Goal: Complete Application Form: Complete application form

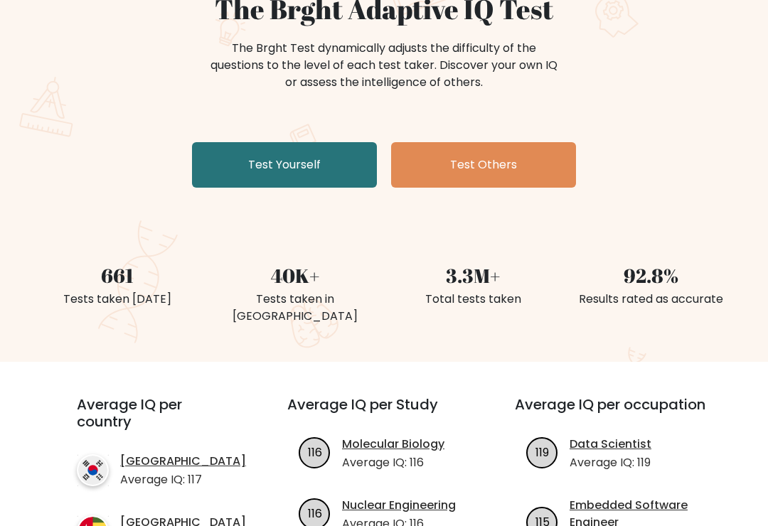
scroll to position [154, 0]
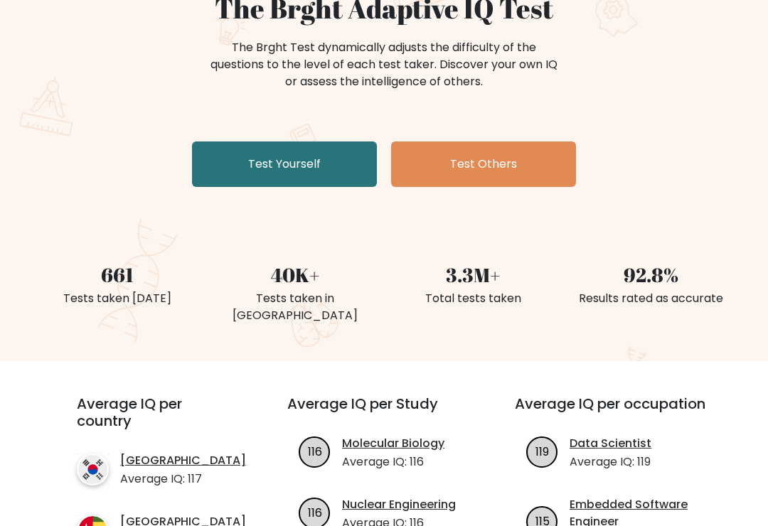
click at [714, 181] on div "The Brght Adaptive IQ Test The Brght Test dynamically adjusts the difficulty of…" at bounding box center [383, 93] width 711 height 200
click at [330, 163] on link "Test Yourself" at bounding box center [284, 164] width 185 height 45
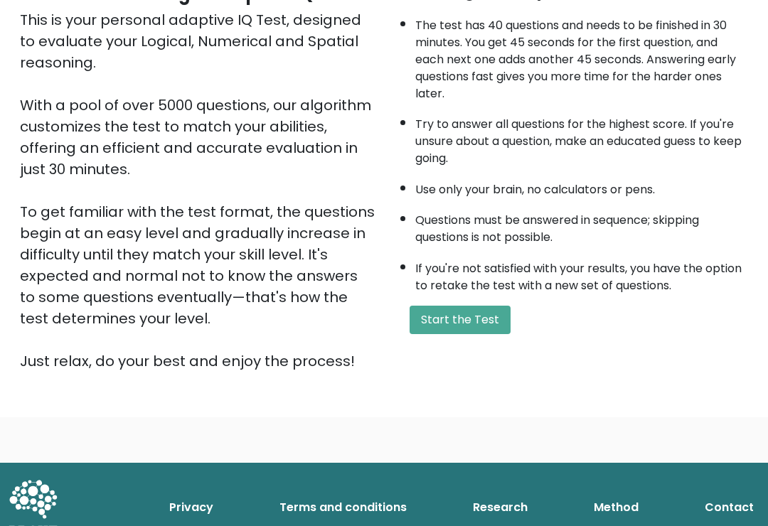
scroll to position [166, 0]
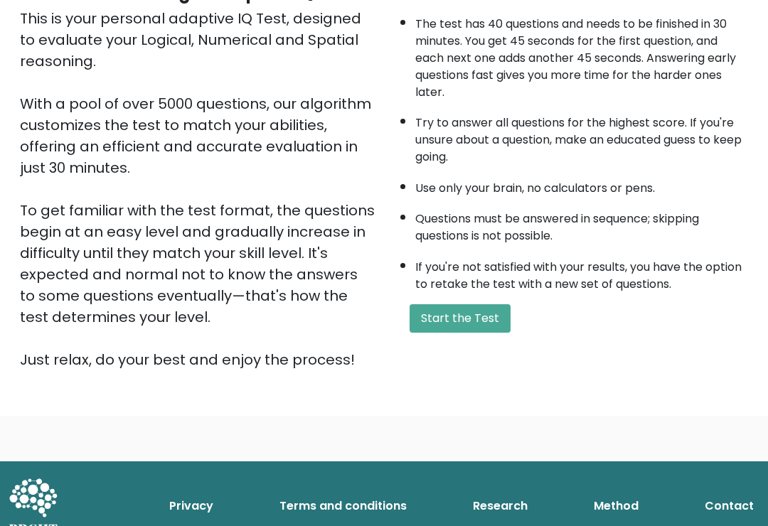
click at [474, 333] on button "Start the Test" at bounding box center [459, 318] width 101 height 28
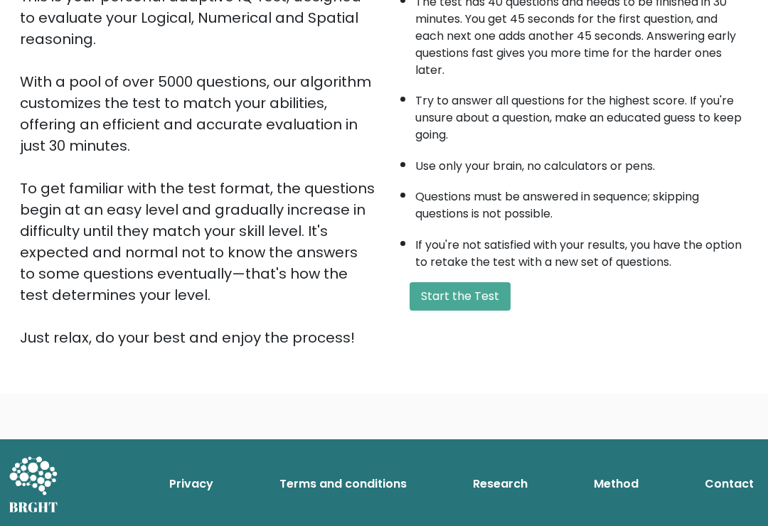
click at [468, 311] on button "Start the Test" at bounding box center [459, 296] width 101 height 28
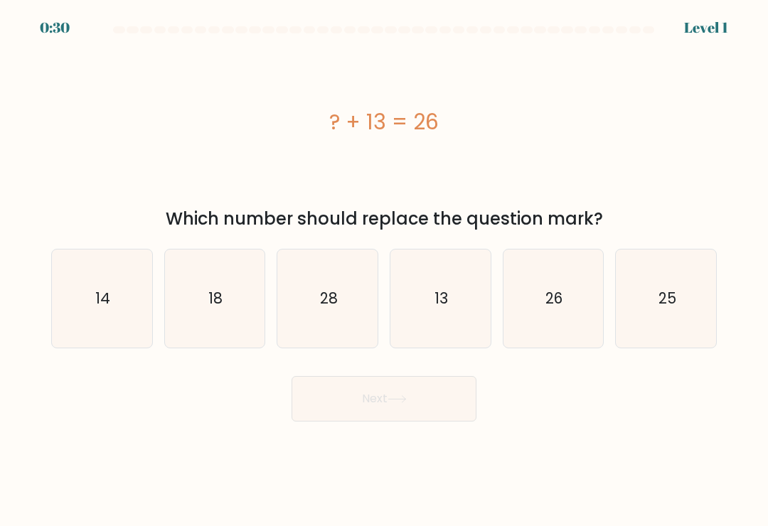
click at [446, 308] on text "13" at bounding box center [441, 298] width 14 height 21
click at [385, 270] on input "d. 13" at bounding box center [384, 266] width 1 height 7
radio input "true"
click at [414, 403] on button "Next" at bounding box center [383, 398] width 185 height 45
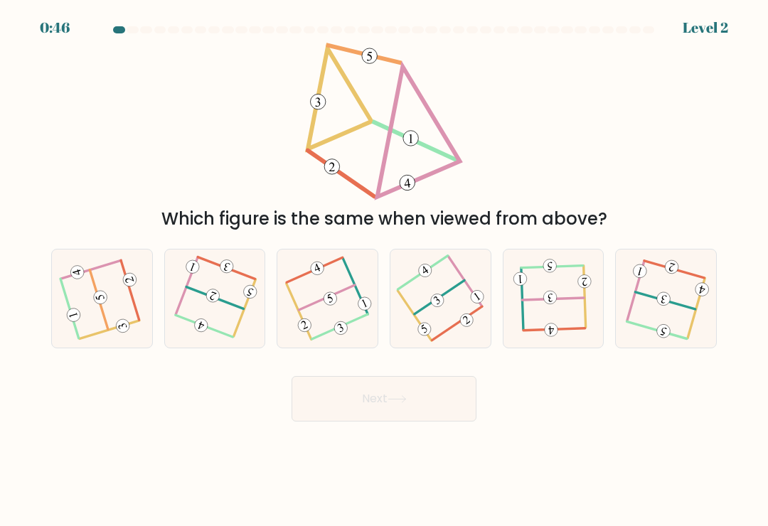
click at [107, 312] on icon at bounding box center [102, 298] width 78 height 78
click at [384, 270] on input "a." at bounding box center [384, 266] width 1 height 7
radio input "true"
click at [400, 403] on icon at bounding box center [396, 399] width 19 height 8
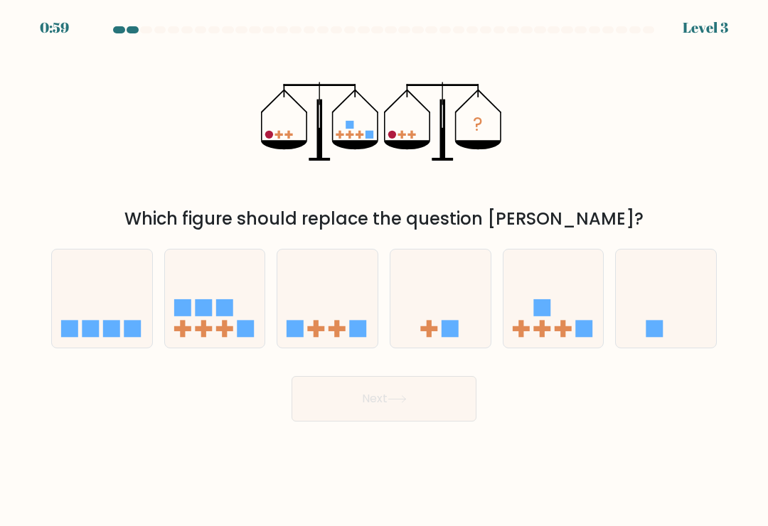
click at [554, 316] on icon at bounding box center [553, 298] width 100 height 83
click at [385, 270] on input "e." at bounding box center [384, 266] width 1 height 7
radio input "true"
click at [393, 403] on icon at bounding box center [396, 399] width 19 height 8
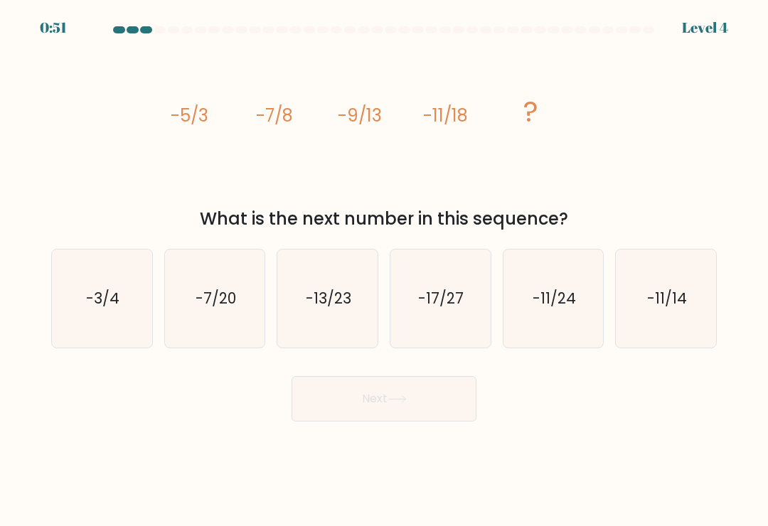
click at [343, 316] on icon "-13/23" at bounding box center [328, 298] width 98 height 98
click at [384, 270] on input "c. -13/23" at bounding box center [384, 266] width 1 height 7
radio input "true"
click at [404, 399] on button "Next" at bounding box center [383, 398] width 185 height 45
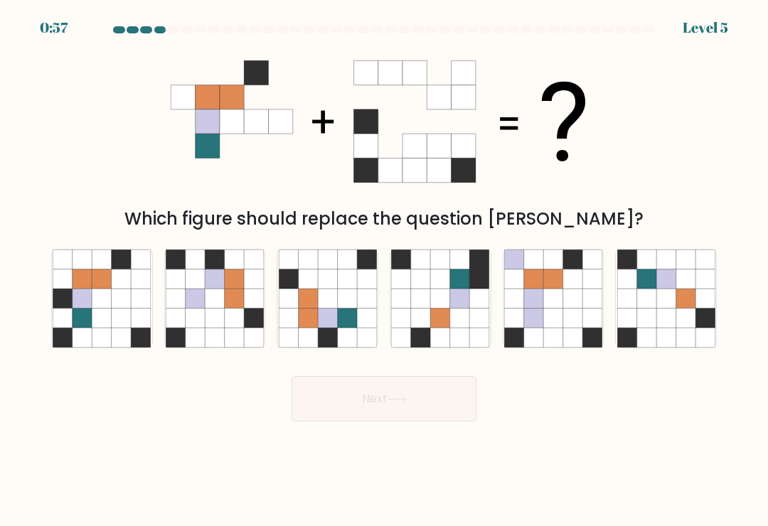
click at [123, 317] on icon at bounding box center [121, 317] width 19 height 19
click at [384, 270] on input "a." at bounding box center [384, 266] width 1 height 7
radio input "true"
click at [120, 303] on icon at bounding box center [121, 298] width 19 height 19
click at [384, 270] on input "a." at bounding box center [384, 266] width 1 height 7
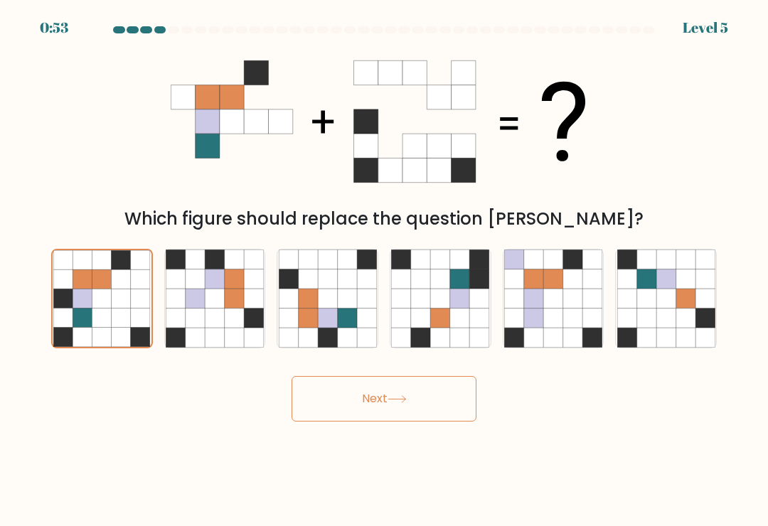
click at [398, 403] on icon at bounding box center [396, 399] width 19 height 8
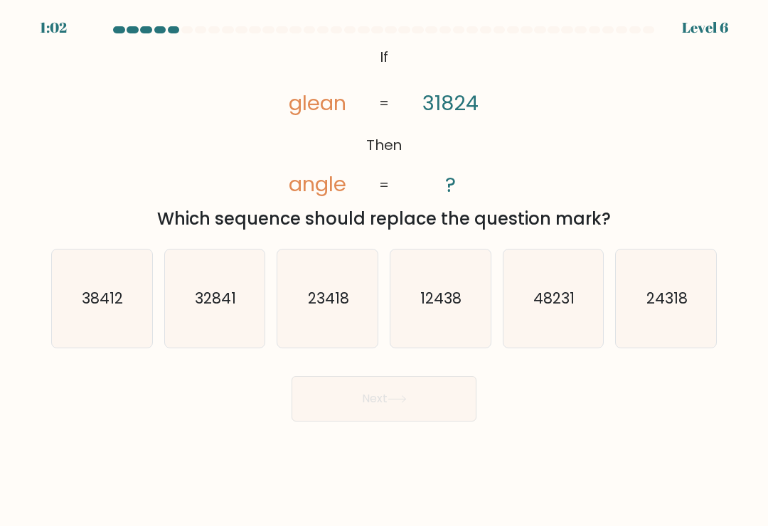
click at [662, 308] on text "24318" at bounding box center [666, 298] width 41 height 21
click at [385, 270] on input "f. 24318" at bounding box center [384, 266] width 1 height 7
radio input "true"
click at [399, 390] on button "Next" at bounding box center [383, 398] width 185 height 45
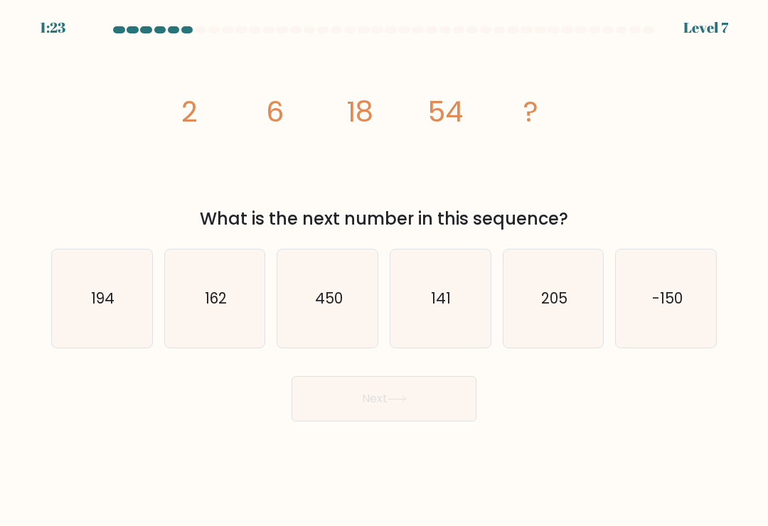
click at [239, 313] on icon "162" at bounding box center [215, 298] width 98 height 98
click at [384, 270] on input "b. 162" at bounding box center [384, 266] width 1 height 7
radio input "true"
click at [405, 402] on icon at bounding box center [396, 399] width 17 height 6
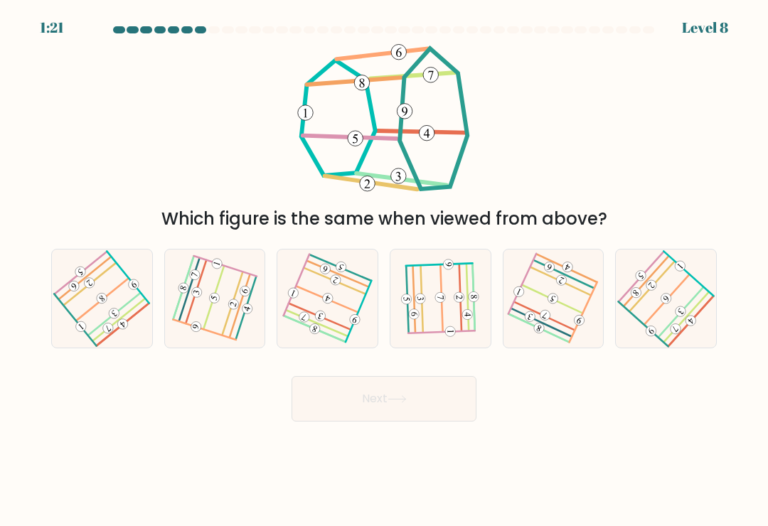
click at [659, 303] on icon at bounding box center [665, 298] width 78 height 78
click at [385, 270] on input "f." at bounding box center [384, 266] width 1 height 7
radio input "true"
click at [394, 395] on button "Next" at bounding box center [383, 398] width 185 height 45
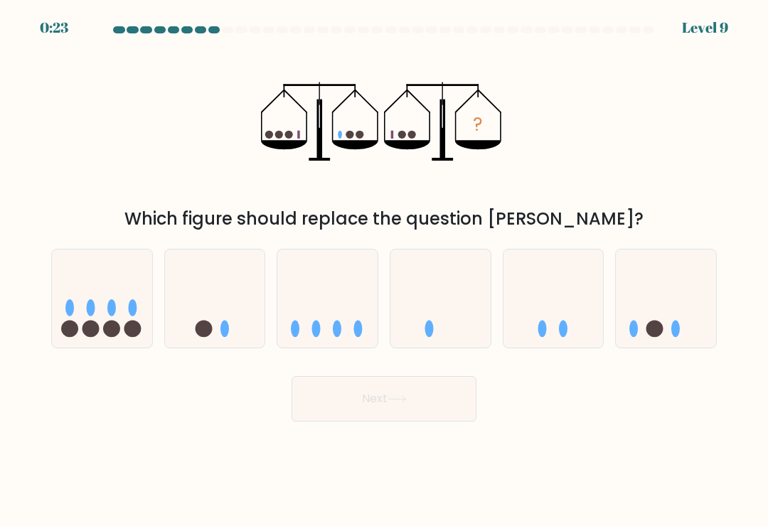
click at [628, 58] on div "? Which figure should replace the question mark?" at bounding box center [384, 137] width 682 height 189
click at [229, 325] on icon at bounding box center [215, 298] width 100 height 83
click at [384, 270] on input "b." at bounding box center [384, 266] width 1 height 7
radio input "true"
click at [411, 402] on button "Next" at bounding box center [383, 398] width 185 height 45
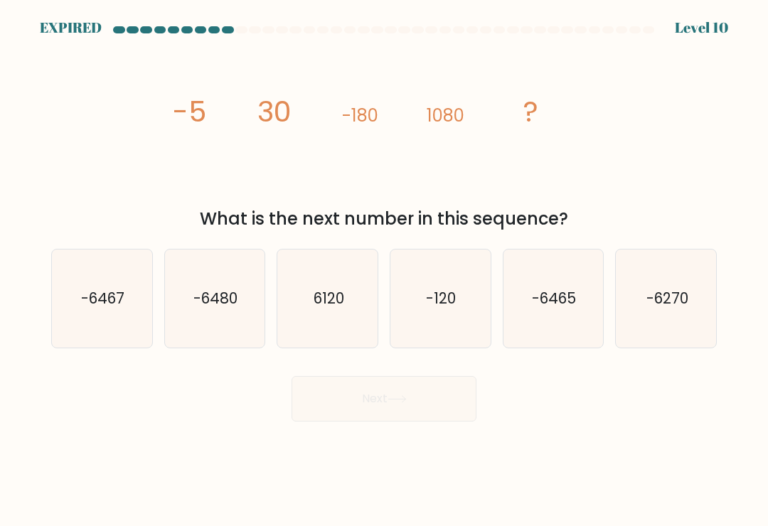
click at [370, 405] on div "Next" at bounding box center [384, 393] width 682 height 56
click at [385, 393] on div "Next" at bounding box center [384, 393] width 682 height 56
click at [390, 399] on div "Next" at bounding box center [384, 393] width 682 height 56
click at [404, 407] on div "Next" at bounding box center [384, 393] width 682 height 56
click at [697, 28] on div at bounding box center [384, 32] width 682 height 13
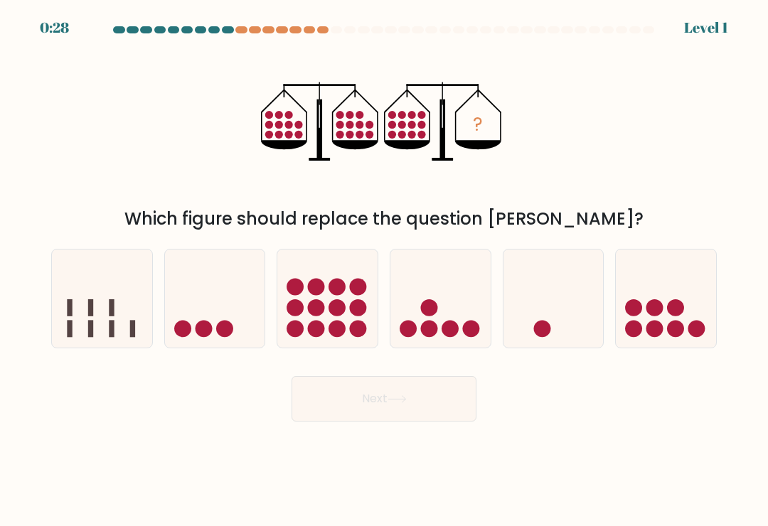
click at [328, 307] on icon at bounding box center [327, 298] width 100 height 83
click at [384, 270] on input "c." at bounding box center [384, 266] width 1 height 7
radio input "true"
click at [401, 403] on icon at bounding box center [396, 399] width 19 height 8
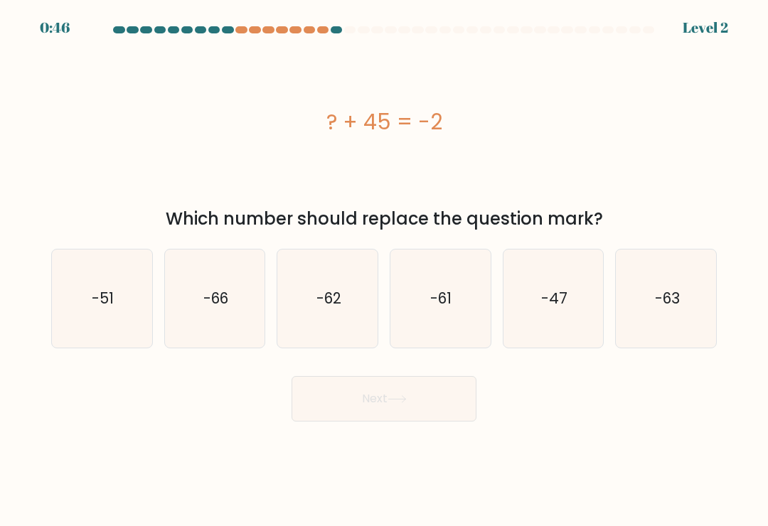
click at [549, 307] on text "-47" at bounding box center [554, 298] width 26 height 21
click at [385, 270] on input "e. -47" at bounding box center [384, 266] width 1 height 7
radio input "true"
click at [415, 399] on button "Next" at bounding box center [383, 398] width 185 height 45
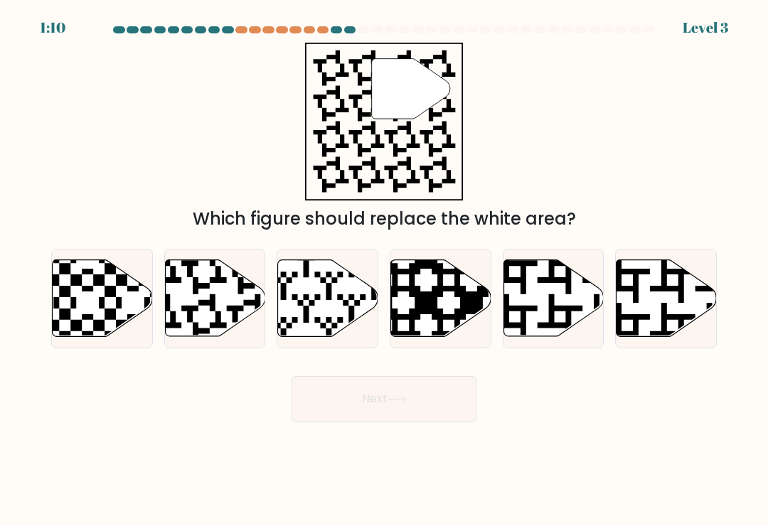
click at [218, 326] on icon at bounding box center [180, 339] width 181 height 181
click at [384, 270] on input "b." at bounding box center [384, 266] width 1 height 7
radio input "true"
click at [215, 311] on icon at bounding box center [215, 297] width 99 height 75
click at [384, 270] on input "b." at bounding box center [384, 266] width 1 height 7
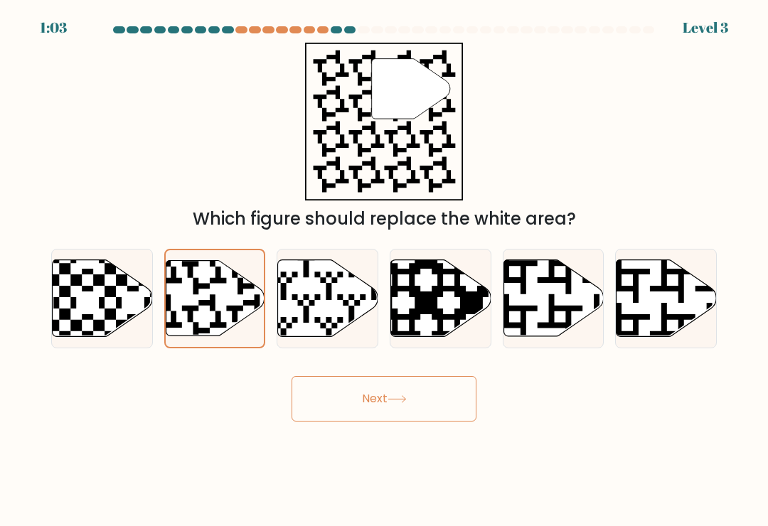
click at [399, 400] on button "Next" at bounding box center [383, 398] width 185 height 45
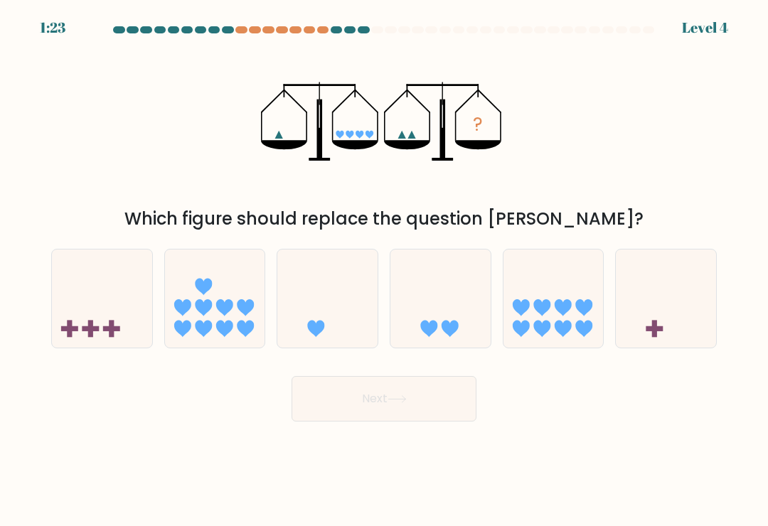
click at [562, 323] on icon at bounding box center [553, 298] width 100 height 83
click at [385, 270] on input "e." at bounding box center [384, 266] width 1 height 7
radio input "true"
click at [398, 403] on icon at bounding box center [396, 399] width 19 height 8
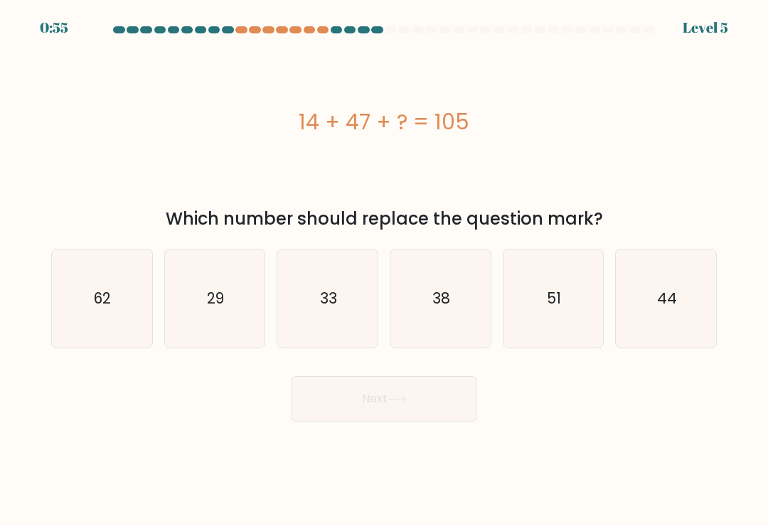
click at [666, 301] on text "44" at bounding box center [667, 298] width 20 height 21
click at [385, 270] on input "f. 44" at bounding box center [384, 266] width 1 height 7
radio input "true"
click at [394, 403] on icon at bounding box center [396, 399] width 19 height 8
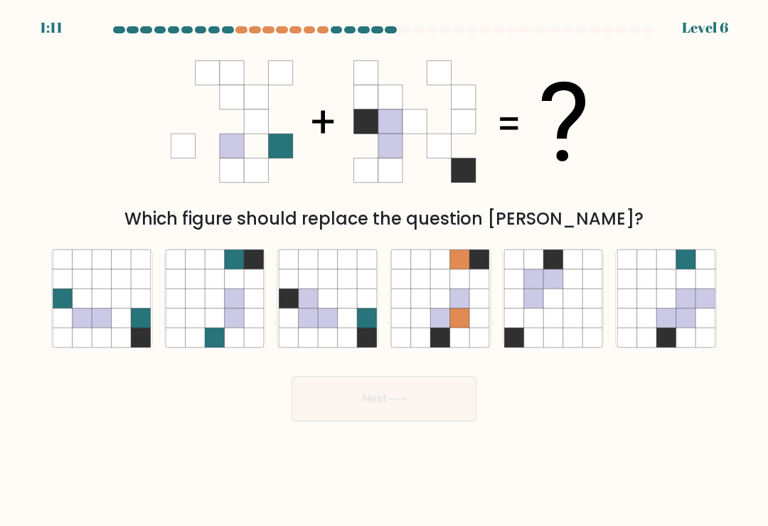
click at [325, 305] on icon at bounding box center [327, 298] width 19 height 19
click at [384, 270] on input "c." at bounding box center [384, 266] width 1 height 7
radio input "true"
click at [406, 400] on button "Next" at bounding box center [383, 398] width 185 height 45
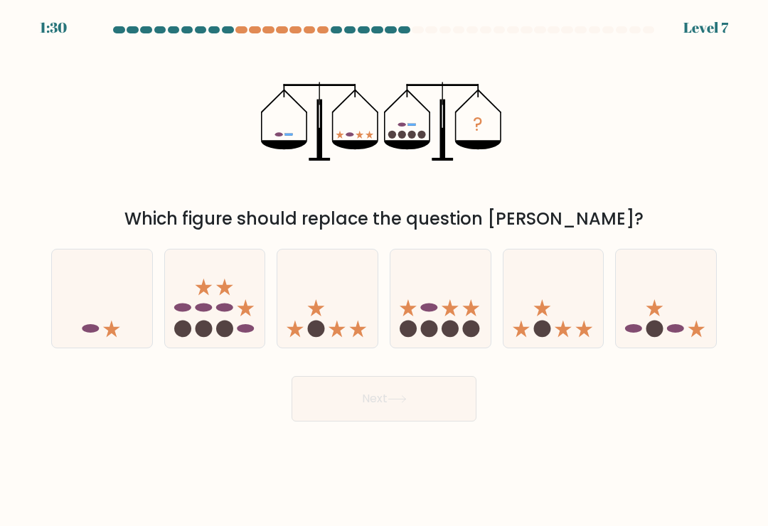
click at [454, 338] on circle at bounding box center [449, 329] width 17 height 17
click at [385, 270] on input "d." at bounding box center [384, 266] width 1 height 7
radio input "true"
click at [382, 404] on button "Next" at bounding box center [383, 398] width 185 height 45
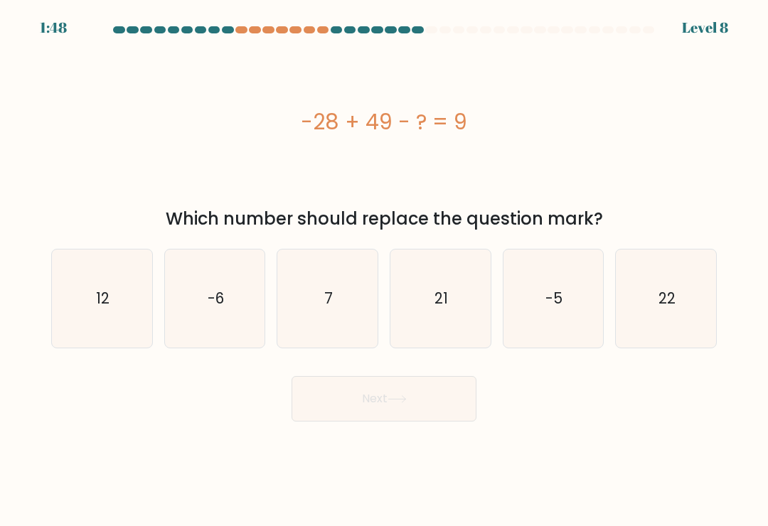
click at [112, 311] on icon "12" at bounding box center [102, 298] width 98 height 98
click at [384, 270] on input "a. 12" at bounding box center [384, 266] width 1 height 7
radio input "true"
click at [394, 402] on icon at bounding box center [396, 399] width 19 height 8
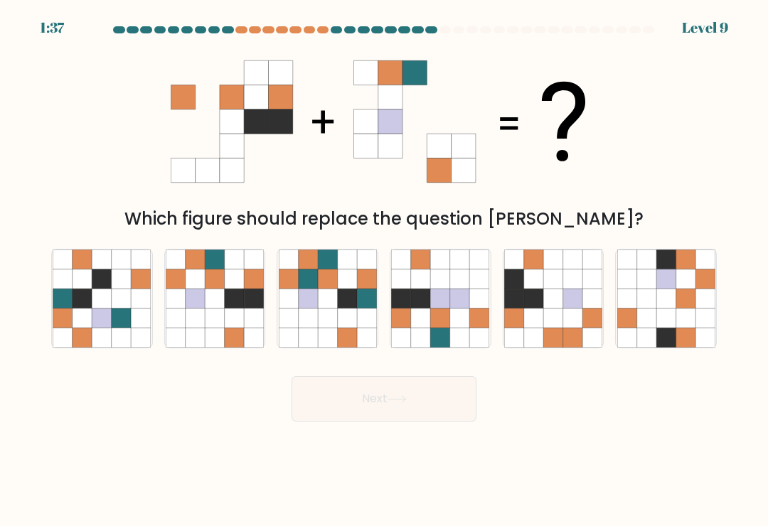
click at [230, 289] on icon at bounding box center [234, 278] width 19 height 19
click at [384, 270] on input "b." at bounding box center [384, 266] width 1 height 7
radio input "true"
click at [393, 403] on icon at bounding box center [396, 399] width 19 height 8
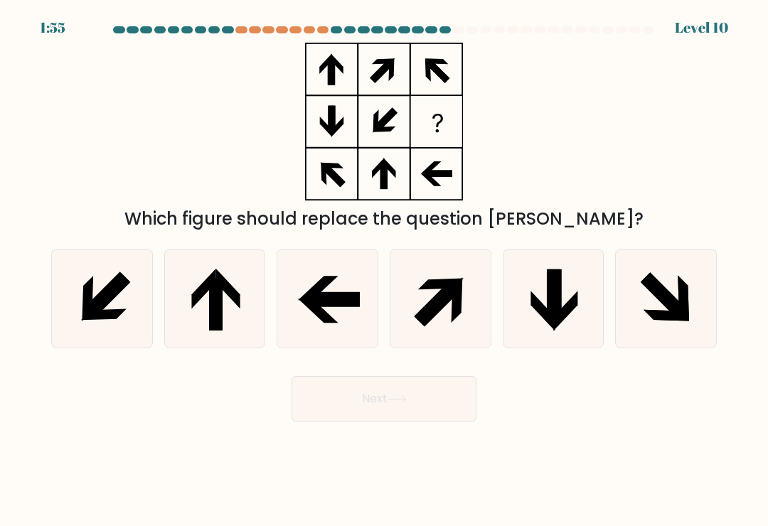
click at [652, 309] on icon at bounding box center [666, 298] width 98 height 98
click at [385, 270] on input "f." at bounding box center [384, 266] width 1 height 7
radio input "true"
click at [409, 399] on button "Next" at bounding box center [383, 398] width 185 height 45
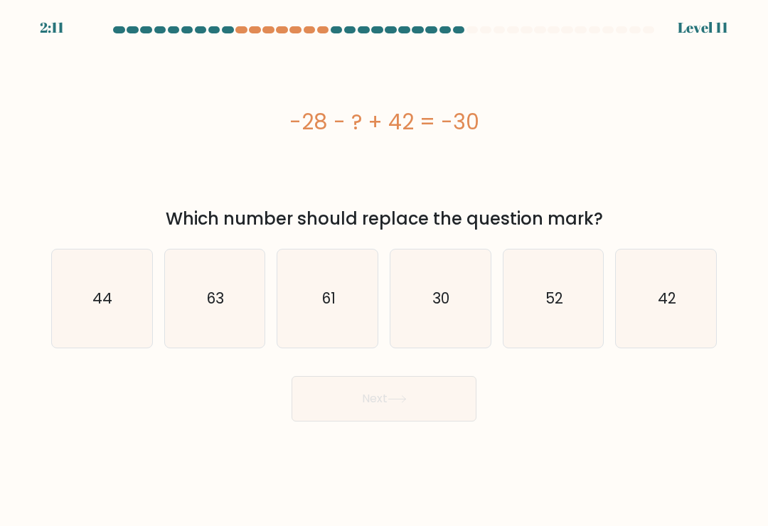
click at [385, 399] on button "Next" at bounding box center [383, 398] width 185 height 45
click at [347, 297] on icon "61" at bounding box center [328, 298] width 98 height 98
click at [384, 270] on input "c. 61" at bounding box center [384, 266] width 1 height 7
radio input "true"
click at [413, 408] on button "Next" at bounding box center [383, 398] width 185 height 45
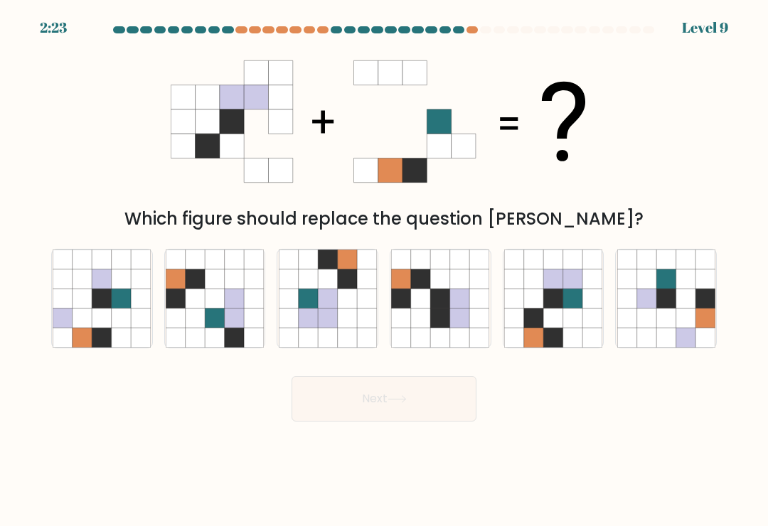
click at [559, 284] on icon at bounding box center [552, 278] width 19 height 19
click at [385, 270] on input "e." at bounding box center [384, 266] width 1 height 7
radio input "true"
click at [417, 400] on button "Next" at bounding box center [383, 398] width 185 height 45
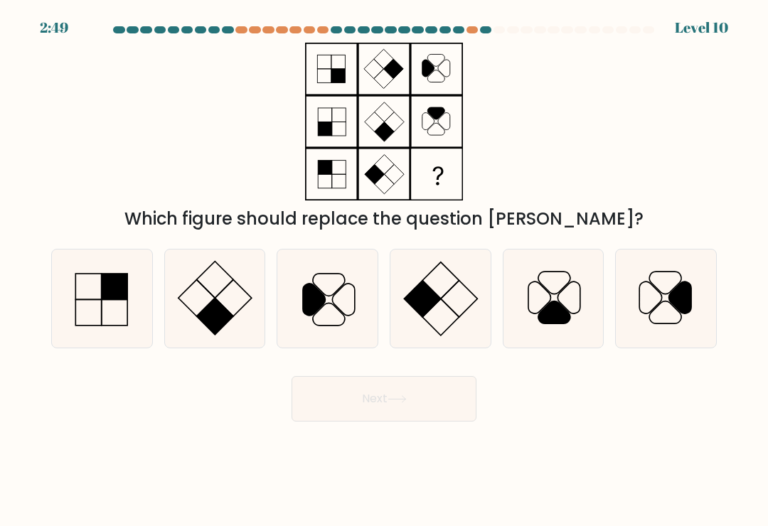
click at [553, 310] on icon at bounding box center [554, 312] width 32 height 22
click at [385, 270] on input "e." at bounding box center [384, 266] width 1 height 7
radio input "true"
click at [405, 417] on button "Next" at bounding box center [383, 398] width 185 height 45
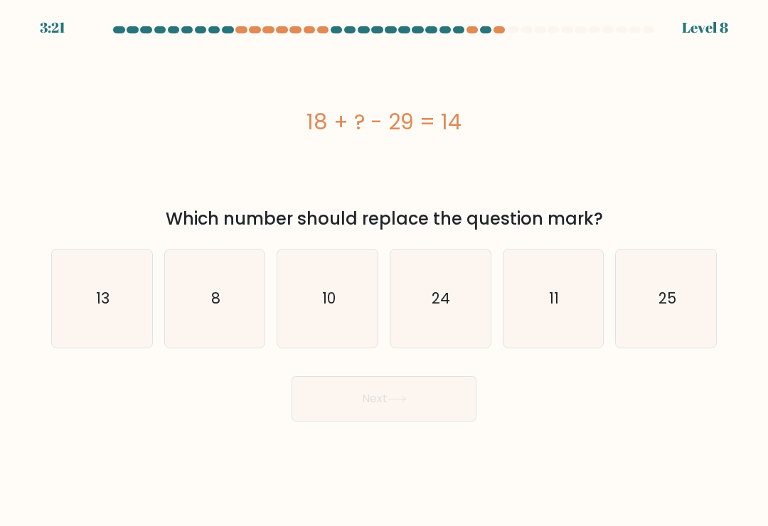
click at [453, 300] on icon "24" at bounding box center [440, 298] width 98 height 98
click at [385, 270] on input "d. 24" at bounding box center [384, 266] width 1 height 7
radio input "true"
click at [405, 402] on icon at bounding box center [396, 399] width 19 height 8
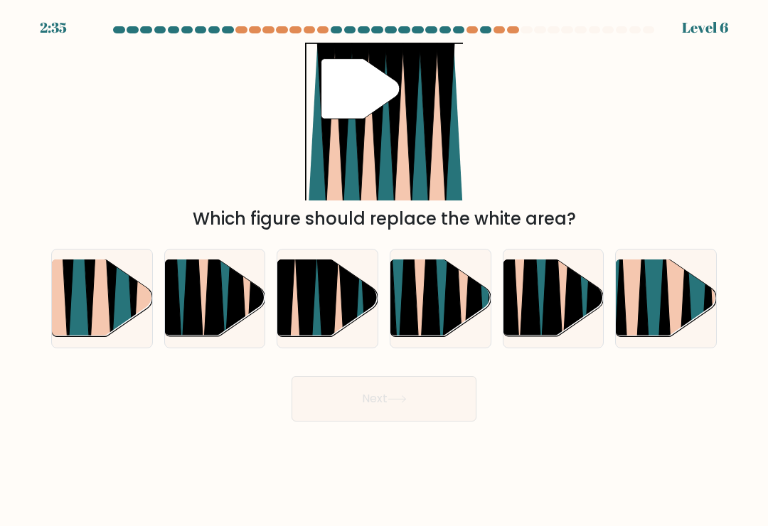
click at [318, 295] on icon at bounding box center [317, 341] width 22 height 200
click at [384, 270] on input "c." at bounding box center [384, 266] width 1 height 7
radio input "true"
click at [387, 399] on button "Next" at bounding box center [383, 398] width 185 height 45
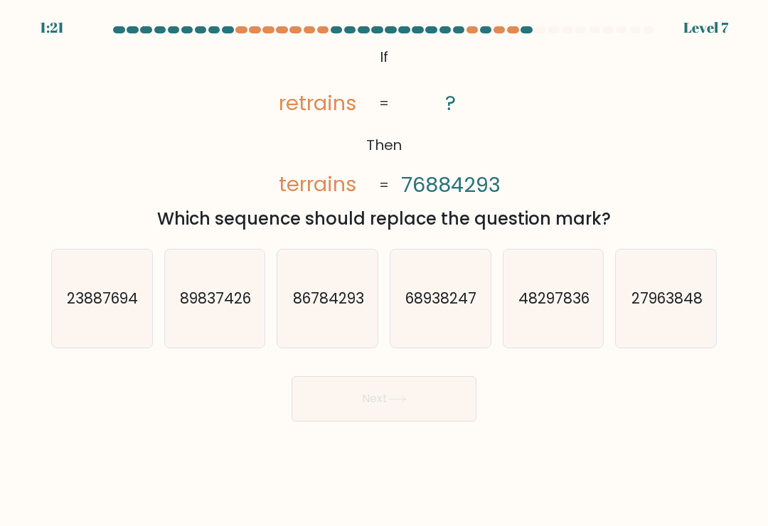
click at [318, 308] on text "86784293" at bounding box center [328, 298] width 71 height 21
click at [384, 270] on input "c. 86784293" at bounding box center [384, 266] width 1 height 7
radio input "true"
click at [397, 399] on button "Next" at bounding box center [383, 398] width 185 height 45
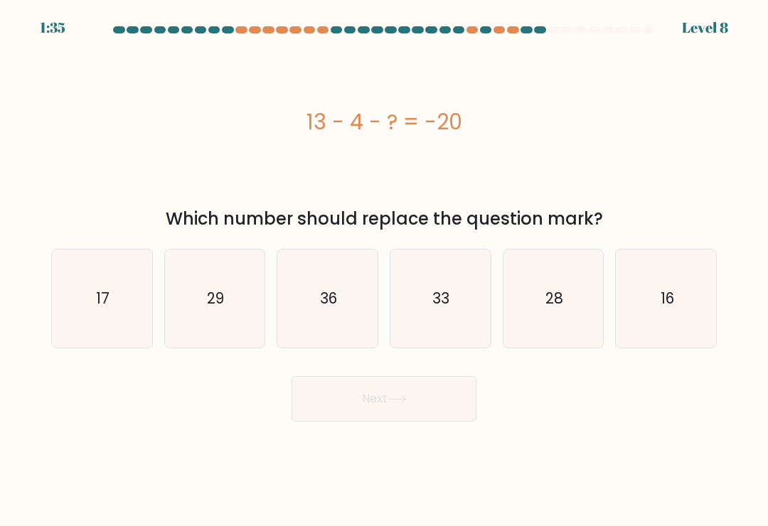
click at [114, 310] on icon "17" at bounding box center [102, 298] width 98 height 98
click at [384, 270] on input "a. 17" at bounding box center [384, 266] width 1 height 7
radio input "true"
click at [414, 400] on button "Next" at bounding box center [383, 398] width 185 height 45
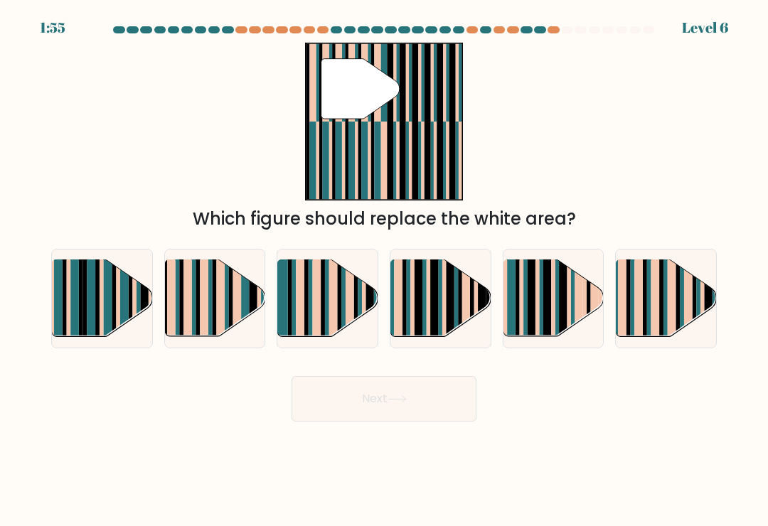
click at [194, 316] on rect at bounding box center [194, 290] width 4 height 99
click at [384, 270] on input "b." at bounding box center [384, 266] width 1 height 7
radio input "true"
click at [416, 416] on button "Next" at bounding box center [383, 398] width 185 height 45
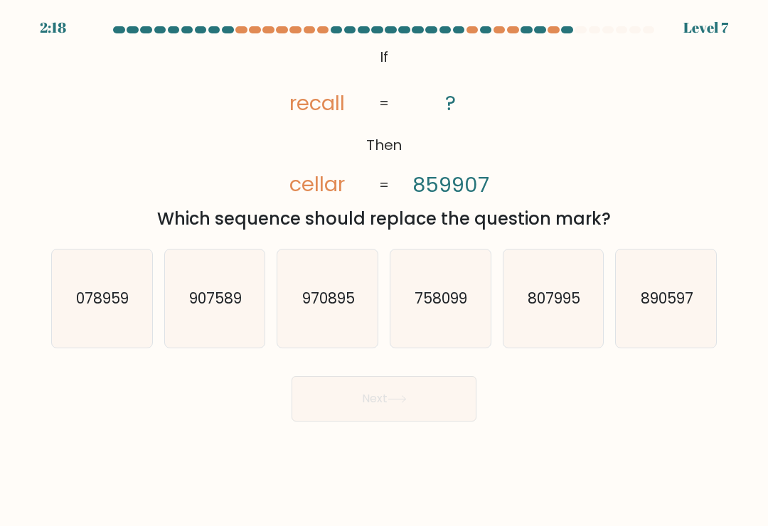
click at [426, 300] on text "758099" at bounding box center [441, 298] width 53 height 21
click at [385, 270] on input "d. 758099" at bounding box center [384, 266] width 1 height 7
radio input "true"
click at [404, 400] on button "Next" at bounding box center [383, 398] width 185 height 45
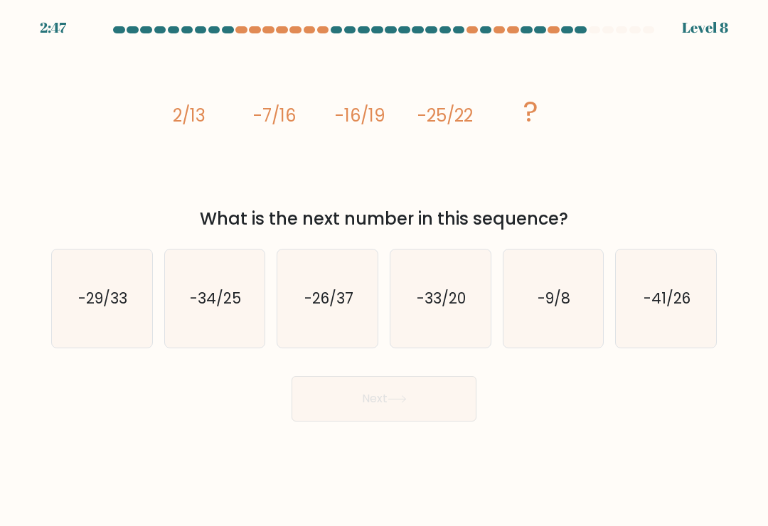
click at [232, 299] on text "-34/25" at bounding box center [215, 298] width 51 height 21
click at [384, 270] on input "b. -34/25" at bounding box center [384, 266] width 1 height 7
radio input "true"
click at [418, 402] on button "Next" at bounding box center [383, 398] width 185 height 45
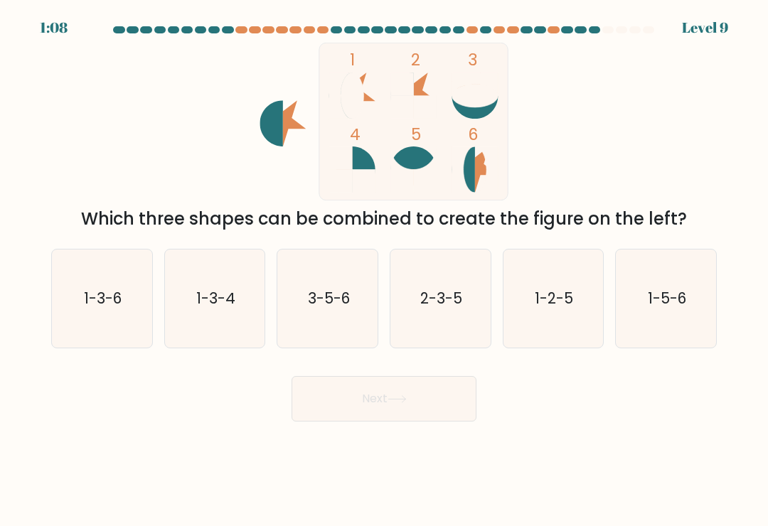
click at [365, 71] on rect at bounding box center [413, 121] width 188 height 157
click at [356, 60] on rect at bounding box center [413, 121] width 188 height 157
click at [425, 149] on rect at bounding box center [413, 121] width 188 height 157
click at [486, 169] on icon at bounding box center [486, 169] width 23 height 46
click at [117, 301] on text "1-3-6" at bounding box center [103, 298] width 38 height 21
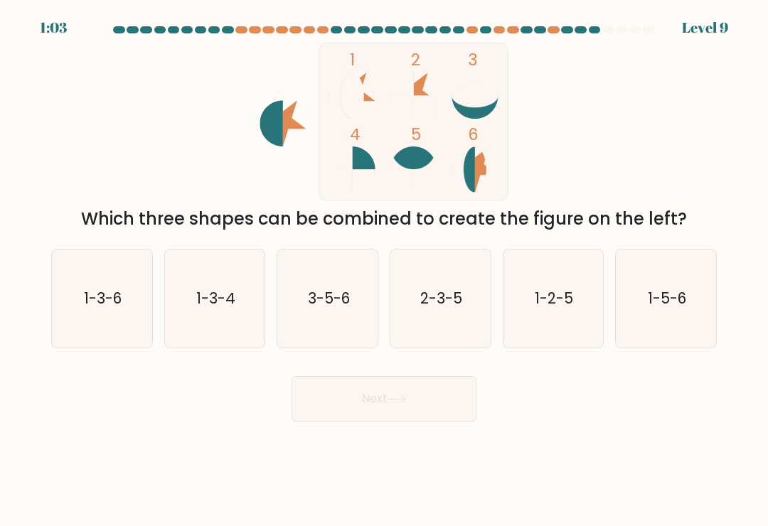
click at [384, 270] on input "a. 1-3-6" at bounding box center [384, 266] width 1 height 7
radio input "true"
click at [103, 328] on icon "1-3-6" at bounding box center [101, 298] width 97 height 97
click at [384, 270] on input "a. 1-3-6" at bounding box center [384, 266] width 1 height 7
click at [662, 299] on text "1-5-6" at bounding box center [667, 298] width 38 height 21
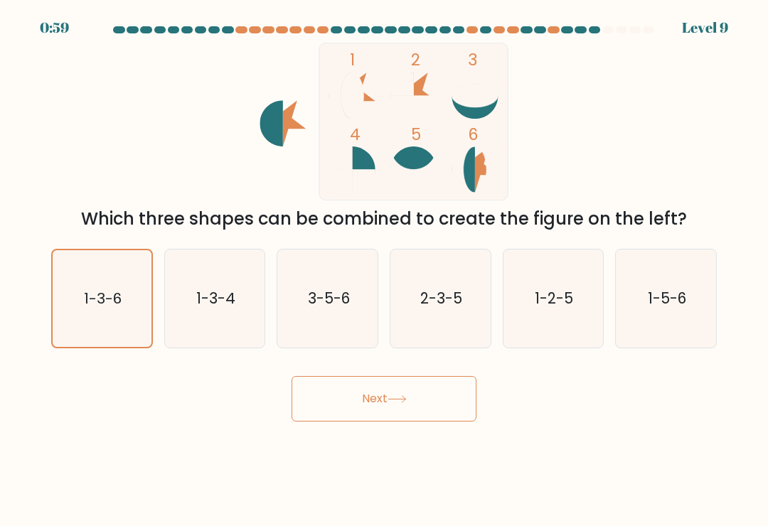
click at [385, 270] on input "f. 1-5-6" at bounding box center [384, 266] width 1 height 7
radio input "true"
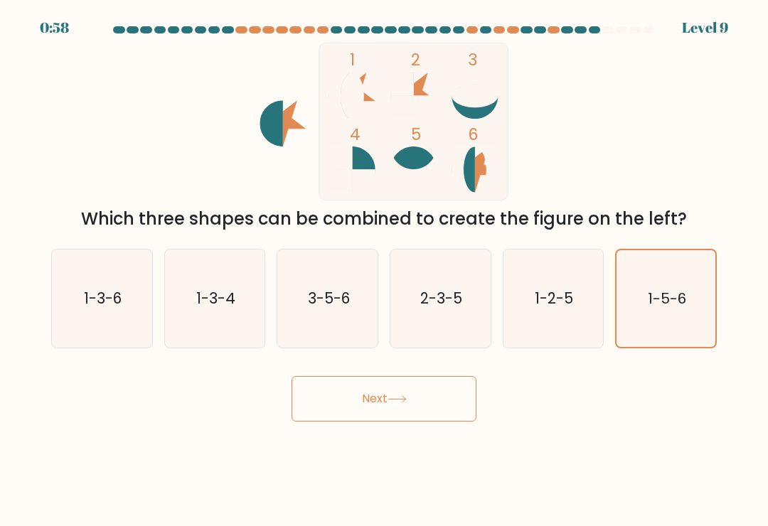
click at [662, 300] on text "1-5-6" at bounding box center [667, 299] width 38 height 20
click at [385, 270] on input "f. 1-5-6" at bounding box center [384, 266] width 1 height 7
click at [399, 412] on button "Next" at bounding box center [383, 398] width 185 height 45
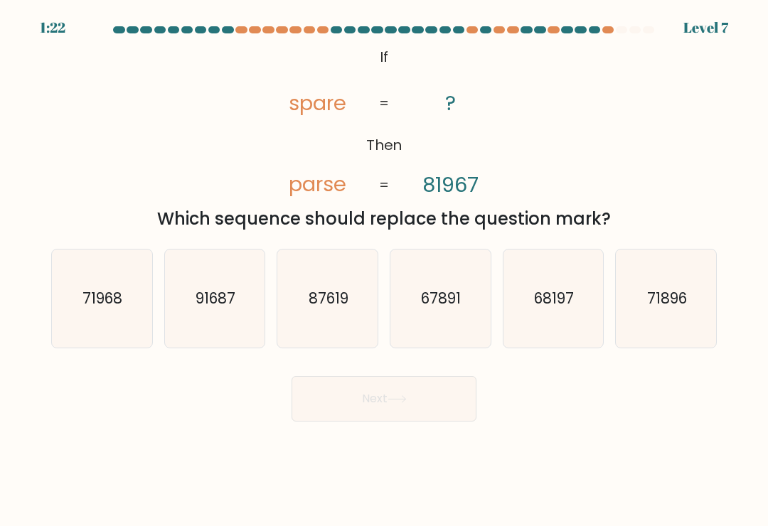
click at [549, 301] on text "68197" at bounding box center [554, 298] width 40 height 21
click at [385, 270] on input "e. 68197" at bounding box center [384, 266] width 1 height 7
radio input "true"
click at [407, 393] on button "Next" at bounding box center [383, 398] width 185 height 45
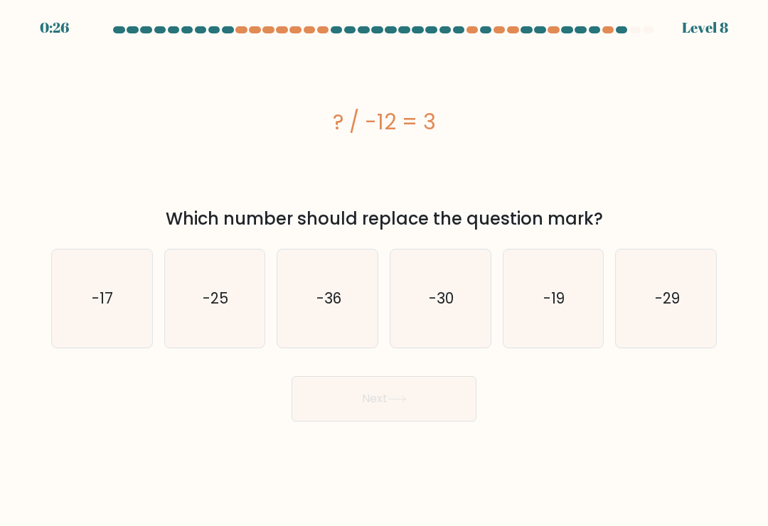
click at [109, 305] on text "-17" at bounding box center [102, 298] width 21 height 21
click at [384, 270] on input "a. -17" at bounding box center [384, 266] width 1 height 7
radio input "true"
click at [419, 407] on button "Next" at bounding box center [383, 398] width 185 height 45
click at [388, 405] on button "Next" at bounding box center [383, 398] width 185 height 45
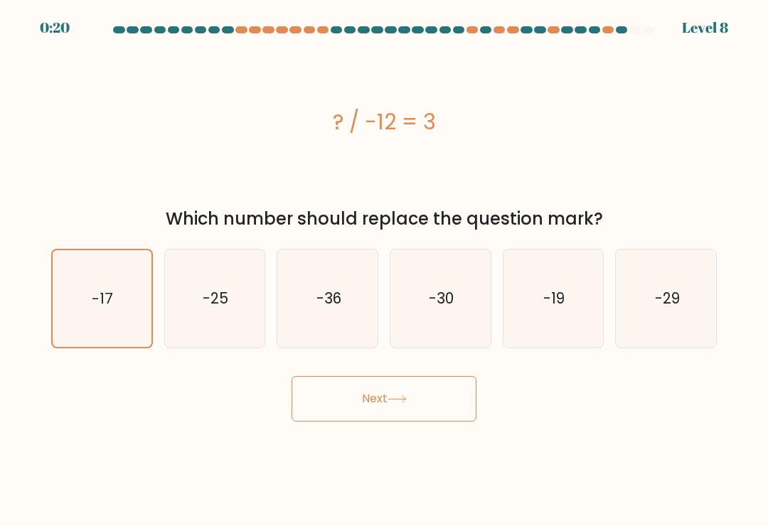
click at [377, 397] on button "Next" at bounding box center [383, 398] width 185 height 45
click at [379, 399] on button "Next" at bounding box center [383, 398] width 185 height 45
click at [387, 404] on button "Next" at bounding box center [383, 398] width 185 height 45
click at [390, 407] on button "Next" at bounding box center [383, 398] width 185 height 45
click at [401, 398] on button "Next" at bounding box center [383, 398] width 185 height 45
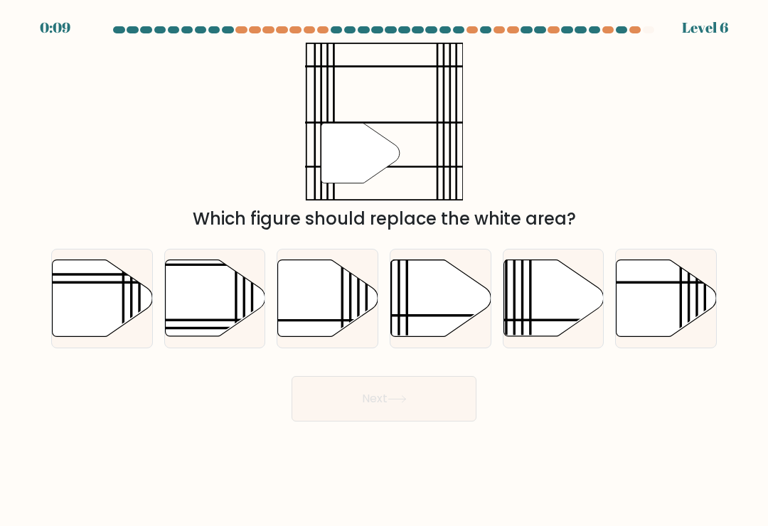
click at [314, 299] on icon at bounding box center [328, 298] width 100 height 77
click at [384, 270] on input "c." at bounding box center [384, 266] width 1 height 7
radio input "true"
click at [554, 301] on icon at bounding box center [553, 298] width 100 height 77
click at [385, 270] on input "e." at bounding box center [384, 266] width 1 height 7
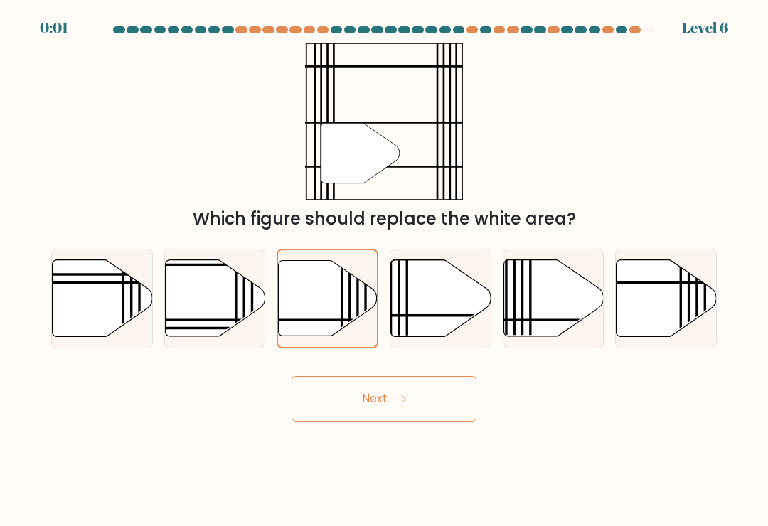
radio input "true"
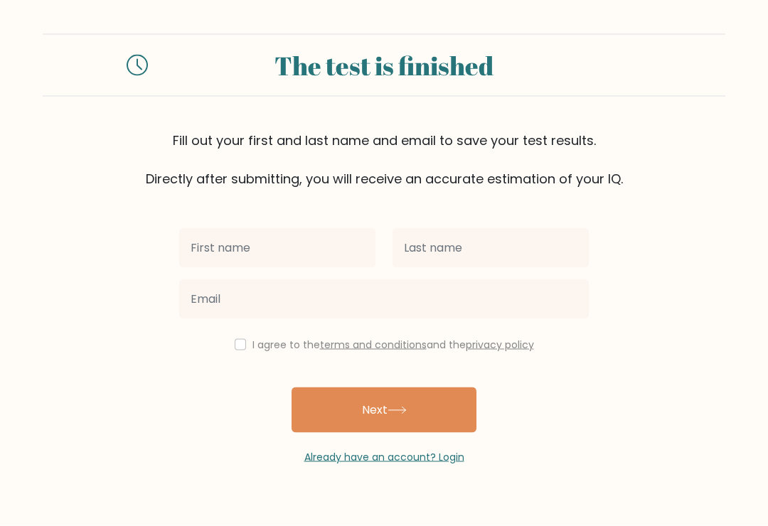
scroll to position [22, 0]
click at [2, 244] on form "The test is finished Fill out your first and last name and email to save your t…" at bounding box center [384, 249] width 768 height 431
click at [244, 336] on div "I agree to the terms and conditions and the privacy policy" at bounding box center [384, 344] width 426 height 17
click at [254, 338] on label "I agree to the terms and conditions and the privacy policy" at bounding box center [392, 345] width 281 height 14
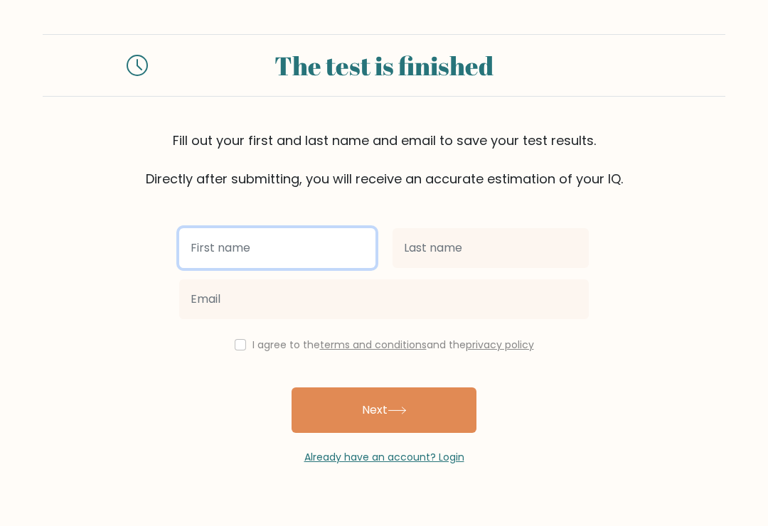
click at [262, 232] on input "text" at bounding box center [277, 248] width 196 height 40
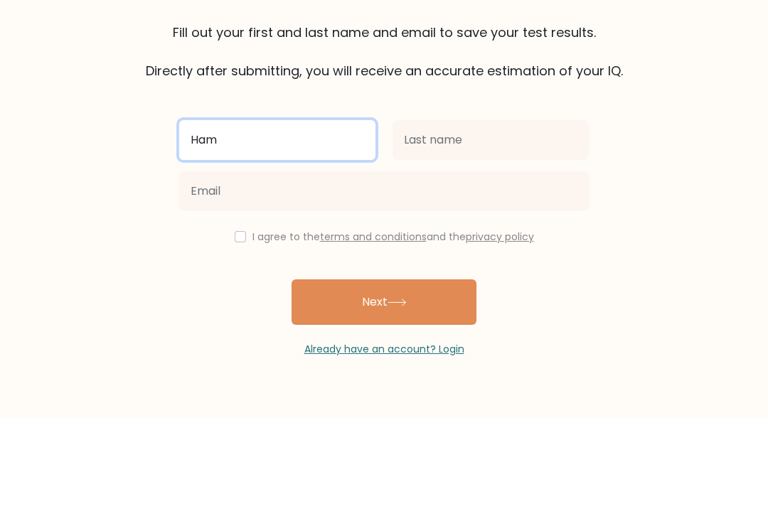
type input "Ham"
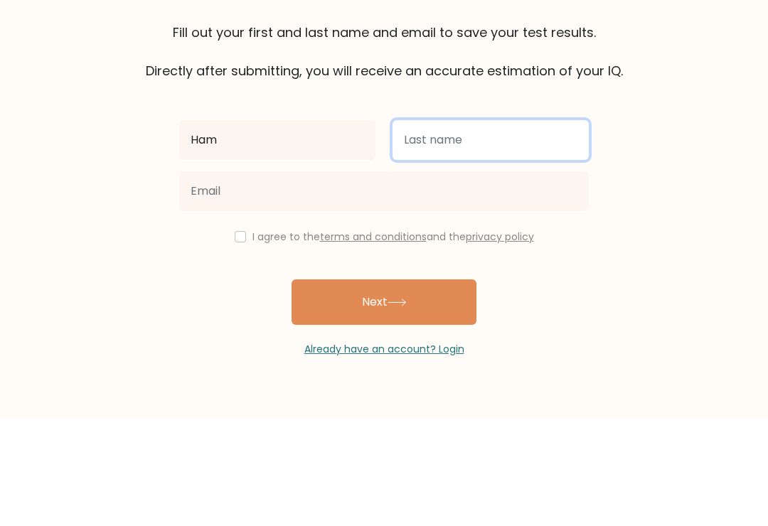
click at [459, 228] on input "text" at bounding box center [490, 248] width 196 height 40
type input "Cerk"
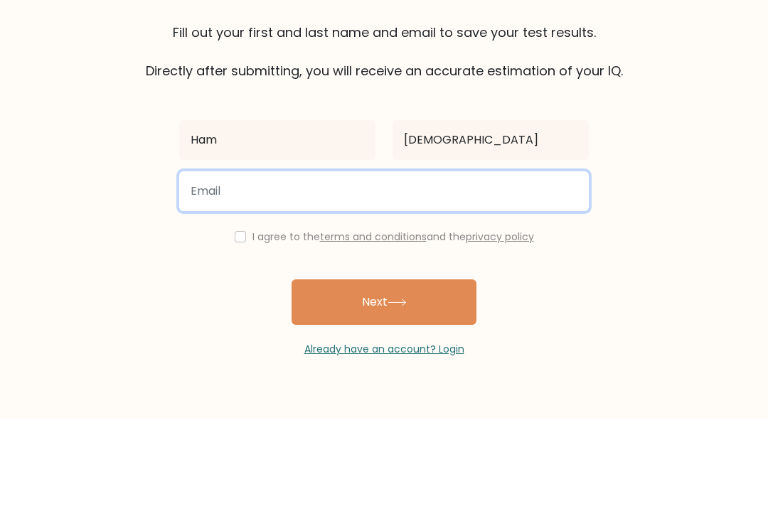
click at [241, 279] on input "email" at bounding box center [383, 299] width 409 height 40
type input "h"
type input "0"
type input "peterpec@gmail.com"
click at [384, 387] on button "Next" at bounding box center [383, 409] width 185 height 45
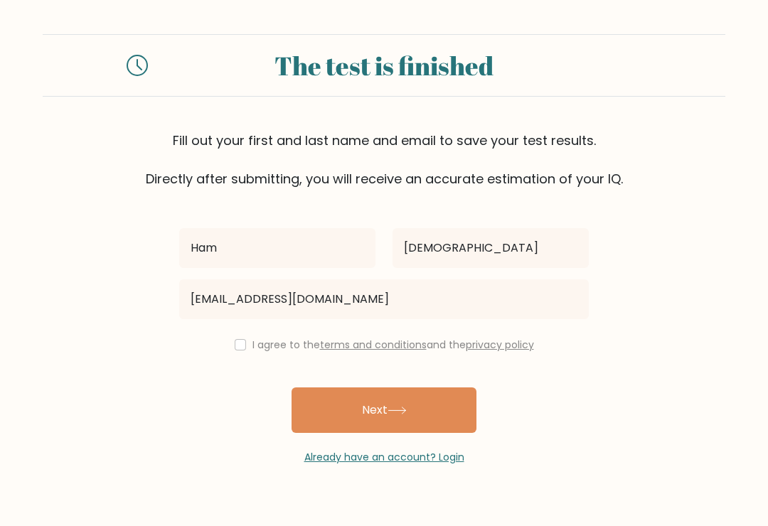
click at [242, 336] on div "I agree to the terms and conditions and the privacy policy" at bounding box center [384, 344] width 426 height 17
click at [405, 407] on icon at bounding box center [396, 410] width 17 height 6
click at [235, 339] on input "checkbox" at bounding box center [240, 344] width 11 height 11
checkbox input "true"
click at [424, 387] on button "Next" at bounding box center [383, 409] width 185 height 45
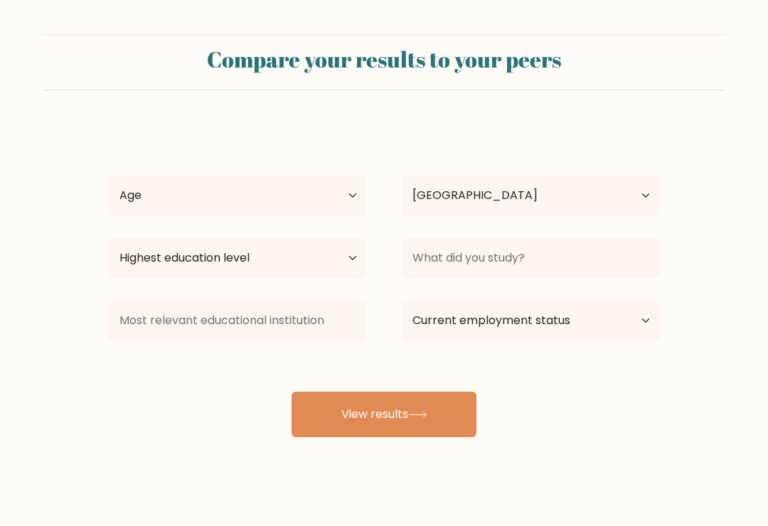
select select "CA"
click at [355, 190] on select "Age Under [DEMOGRAPHIC_DATA] [DEMOGRAPHIC_DATA] [DEMOGRAPHIC_DATA] [DEMOGRAPHIC…" at bounding box center [237, 196] width 259 height 40
select select "35_44"
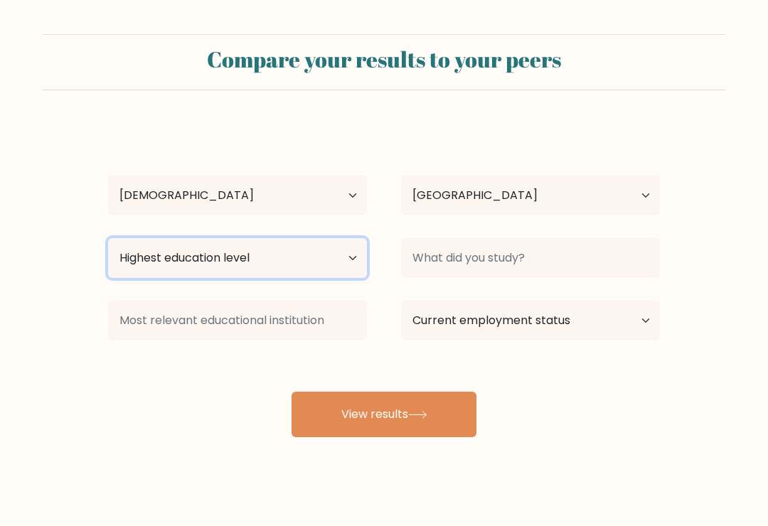
click at [354, 254] on select "Highest education level No schooling Primary Lower Secondary Upper Secondary Oc…" at bounding box center [237, 258] width 259 height 40
select select "bachelors_degree"
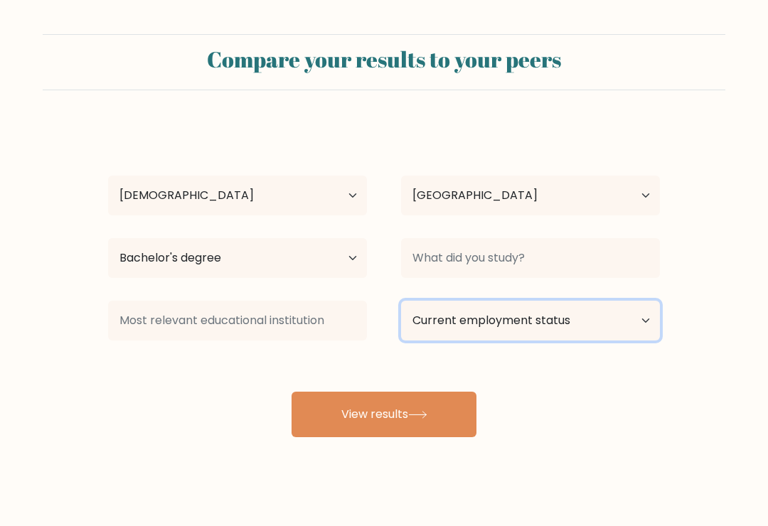
click at [635, 320] on select "Current employment status Employed Student Retired Other / prefer not to answer" at bounding box center [530, 321] width 259 height 40
select select "retired"
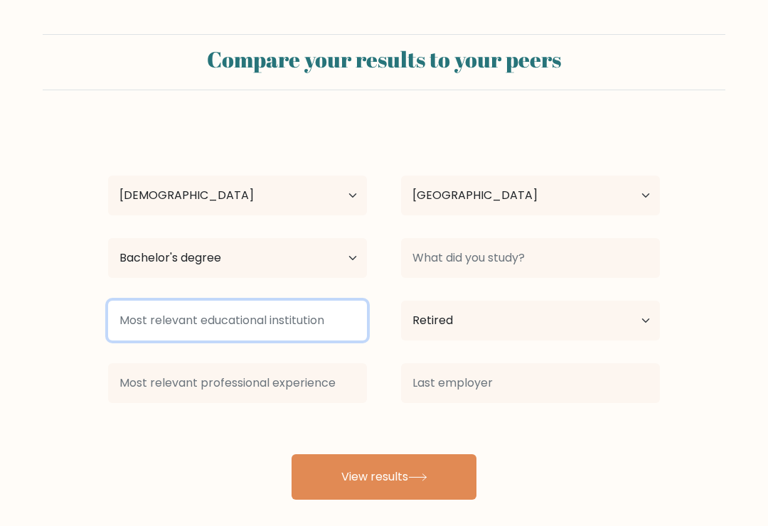
click at [312, 317] on input at bounding box center [237, 321] width 259 height 40
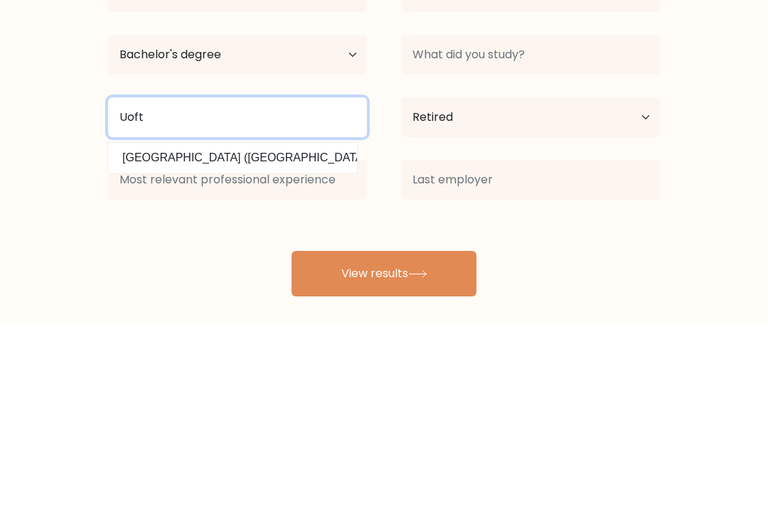
type input "Uoft"
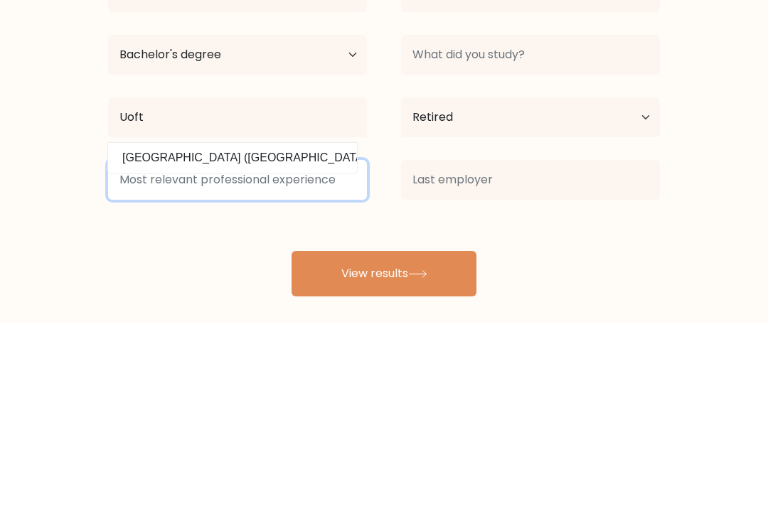
click at [315, 363] on input at bounding box center [237, 383] width 259 height 40
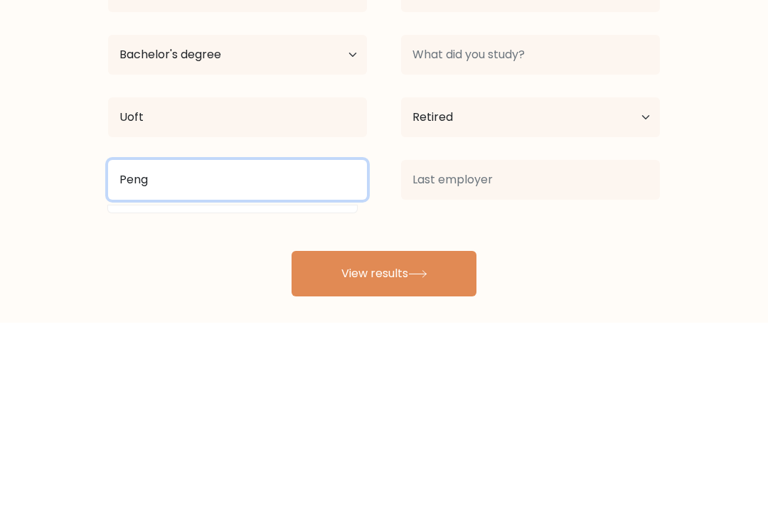
type input "Peng"
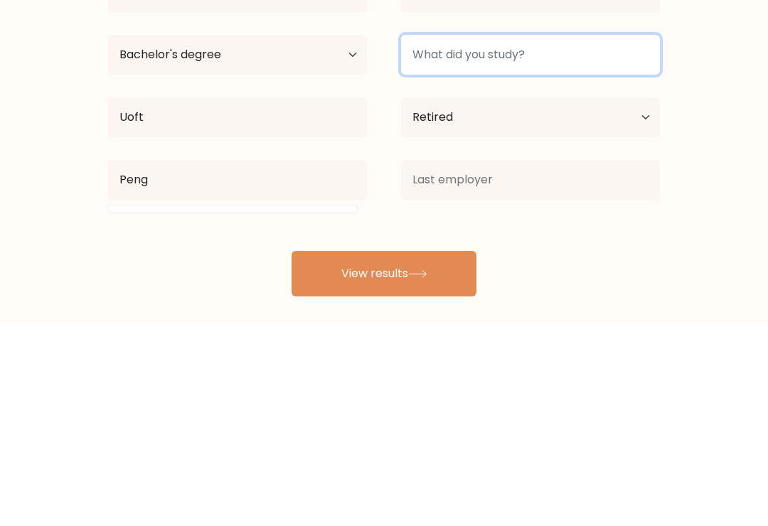
click at [612, 238] on input at bounding box center [530, 258] width 259 height 40
type input "E"
type input "Comunication"
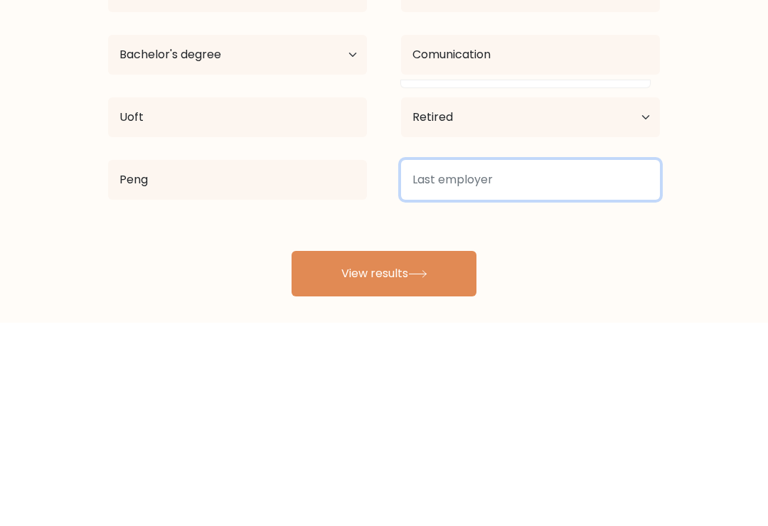
click at [496, 363] on input at bounding box center [530, 383] width 259 height 40
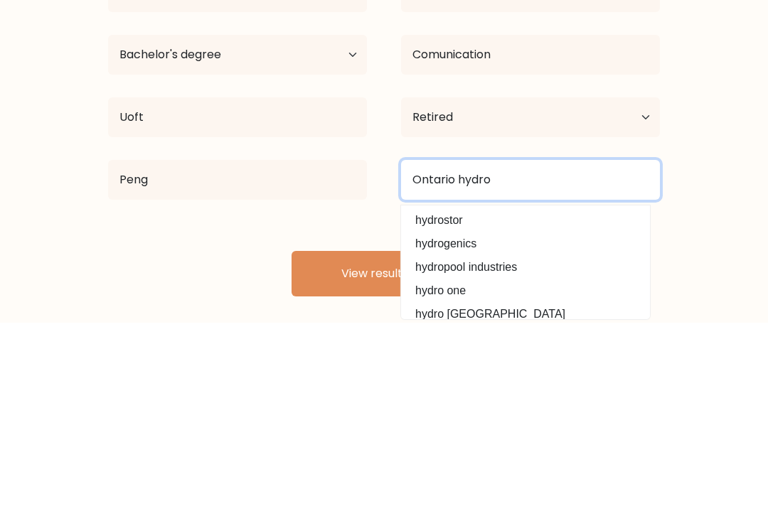
type input "Ontario hydro"
click at [384, 454] on button "View results" at bounding box center [383, 476] width 185 height 45
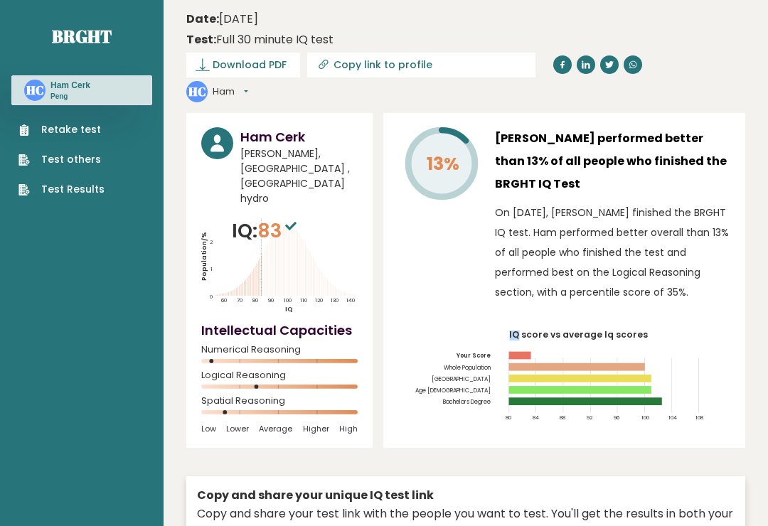
click at [693, 340] on icon "IQ score vs average Iq scores 80 84 88 92 96 100 104 108 Your Score Whole Popul…" at bounding box center [564, 380] width 332 height 98
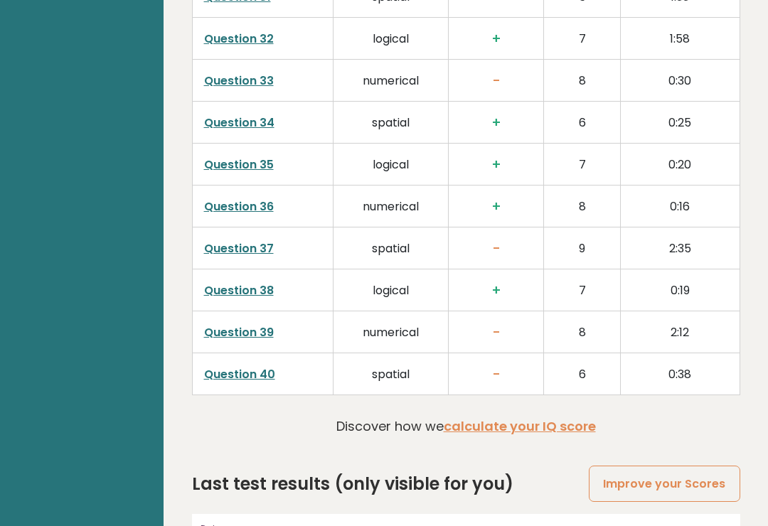
scroll to position [3597, 0]
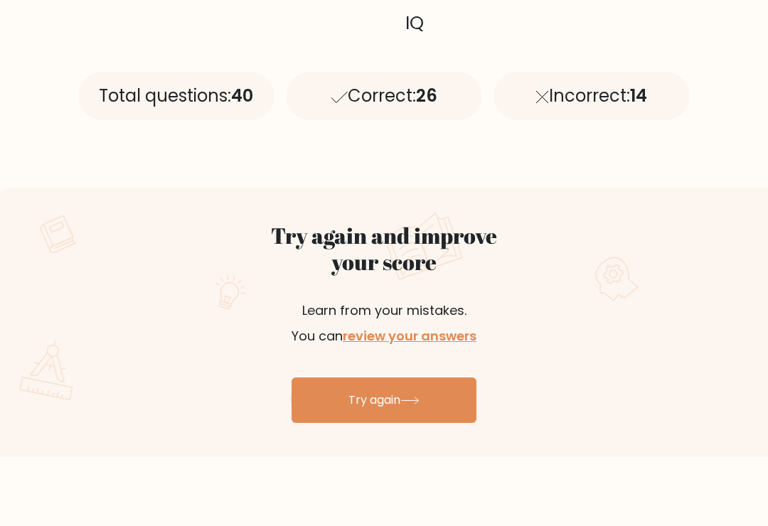
scroll to position [631, 0]
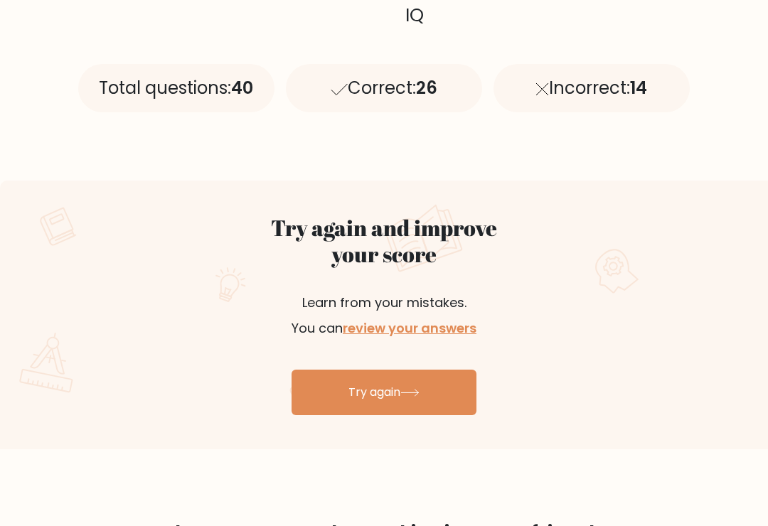
click at [397, 389] on link "Try again" at bounding box center [383, 392] width 185 height 45
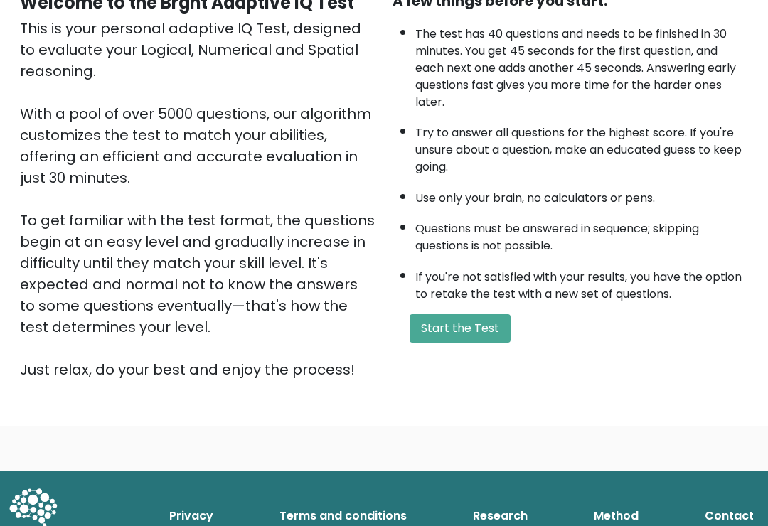
scroll to position [166, 0]
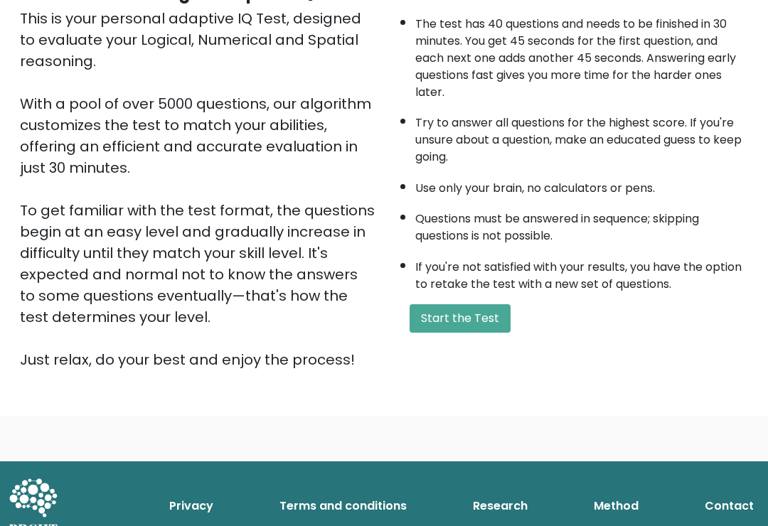
click at [469, 333] on button "Start the Test" at bounding box center [459, 318] width 101 height 28
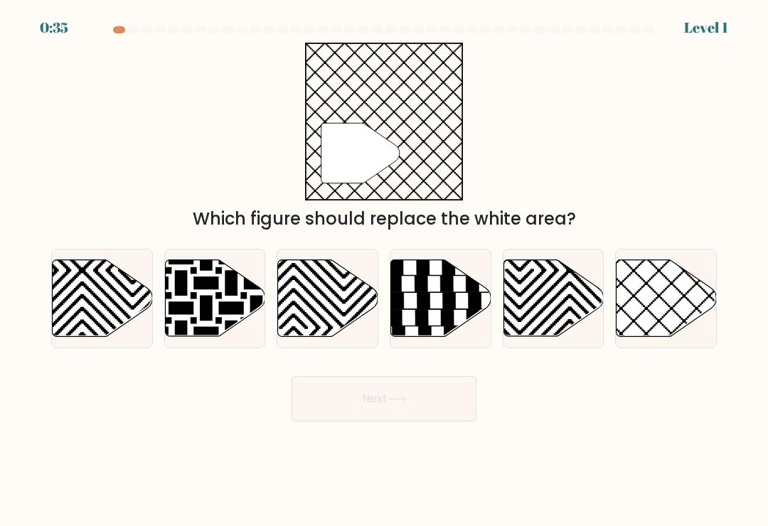
click at [650, 303] on icon at bounding box center [666, 298] width 100 height 77
click at [385, 270] on input "f." at bounding box center [384, 266] width 1 height 7
radio input "true"
click at [421, 393] on button "Next" at bounding box center [383, 398] width 185 height 45
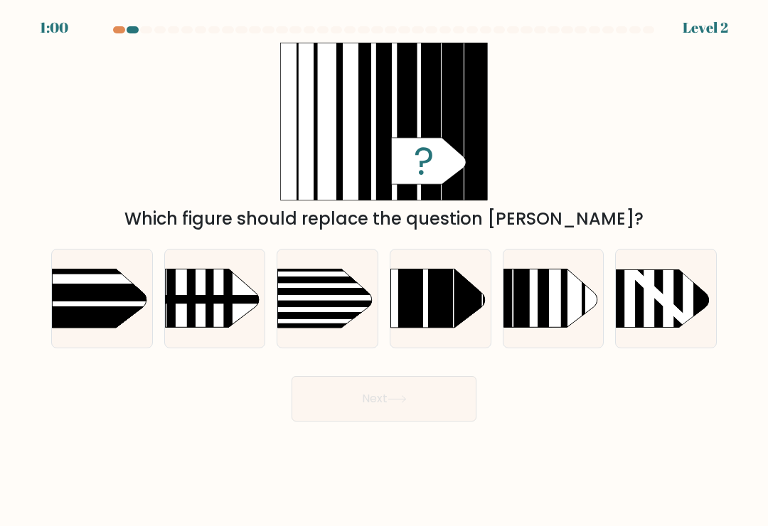
click at [432, 301] on rect at bounding box center [440, 248] width 25 height 198
click at [385, 270] on input "d." at bounding box center [384, 266] width 1 height 7
radio input "true"
click at [374, 399] on button "Next" at bounding box center [383, 398] width 185 height 45
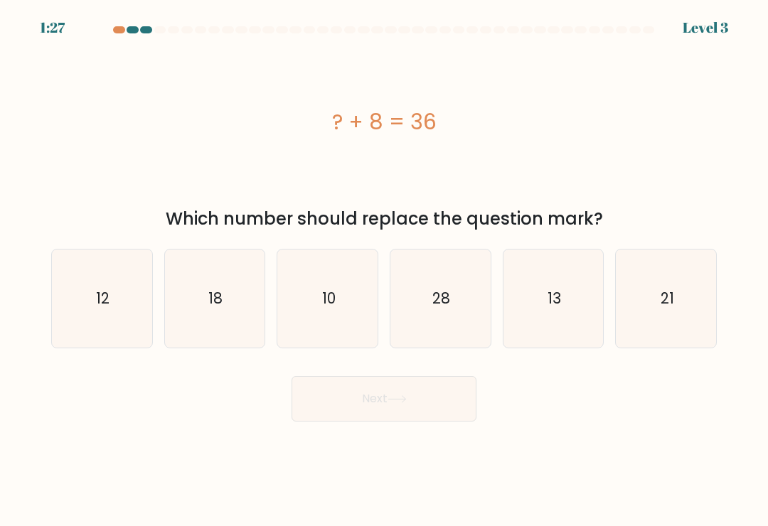
click at [436, 316] on icon "28" at bounding box center [440, 298] width 98 height 98
click at [385, 270] on input "d. 28" at bounding box center [384, 266] width 1 height 7
radio input "true"
click at [390, 402] on button "Next" at bounding box center [383, 398] width 185 height 45
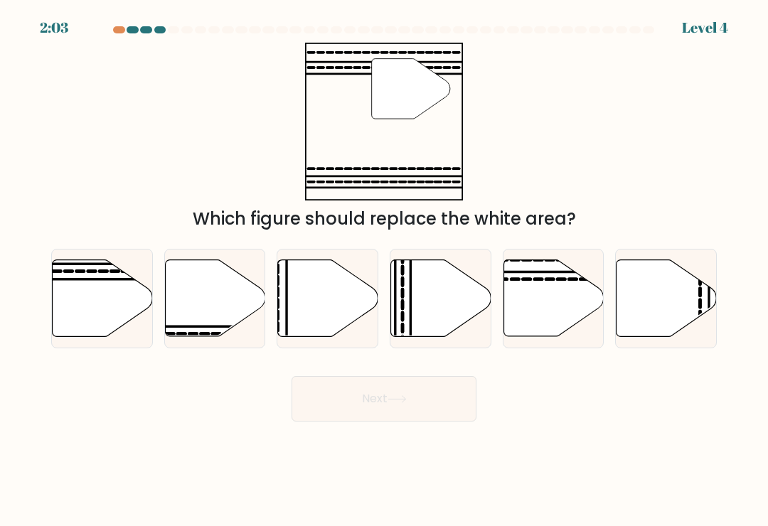
click at [112, 303] on icon at bounding box center [103, 298] width 100 height 77
click at [384, 270] on input "a." at bounding box center [384, 266] width 1 height 7
radio input "true"
click at [392, 400] on button "Next" at bounding box center [383, 398] width 185 height 45
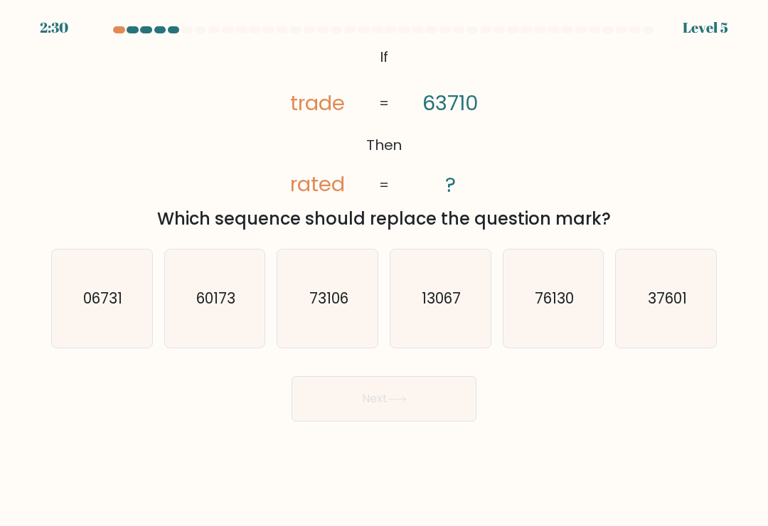
click at [643, 306] on icon "37601" at bounding box center [666, 298] width 98 height 98
click at [385, 270] on input "f. 37601" at bounding box center [384, 266] width 1 height 7
radio input "true"
click at [430, 387] on button "Next" at bounding box center [383, 398] width 185 height 45
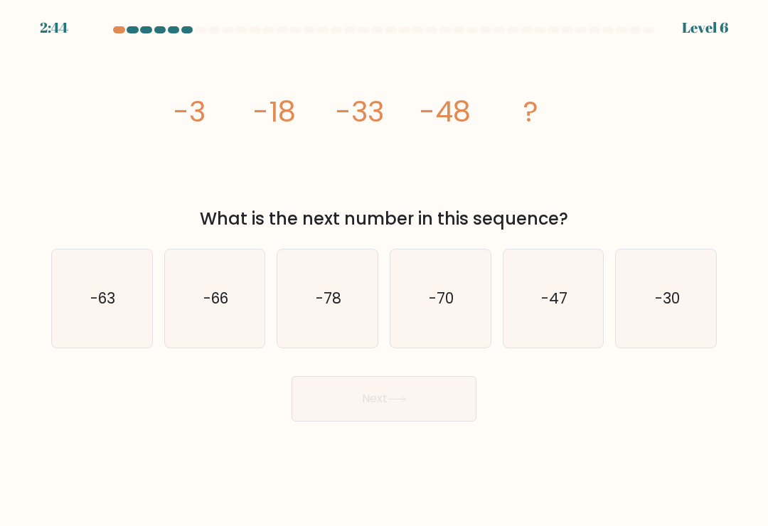
click at [238, 307] on icon "-66" at bounding box center [215, 298] width 98 height 98
click at [384, 270] on input "b. -66" at bounding box center [384, 266] width 1 height 7
radio input "true"
click at [421, 404] on button "Next" at bounding box center [383, 398] width 185 height 45
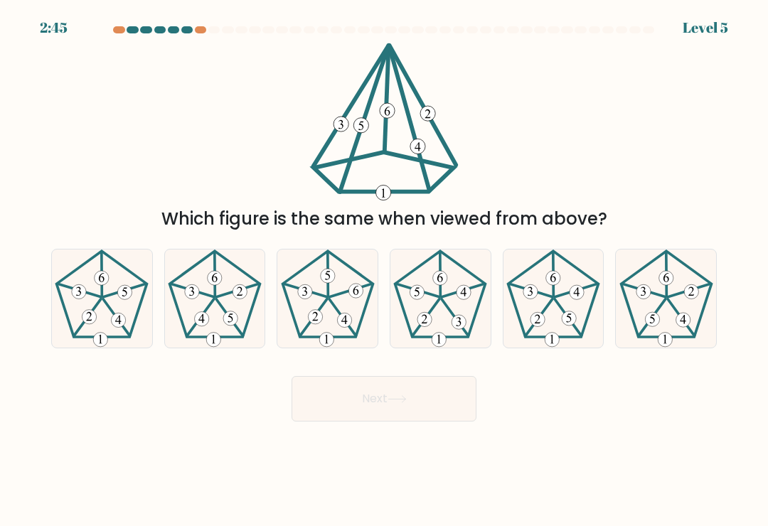
click at [654, 312] on icon at bounding box center [666, 298] width 98 height 98
click at [385, 270] on input "f." at bounding box center [384, 266] width 1 height 7
radio input "true"
click at [411, 401] on button "Next" at bounding box center [383, 398] width 185 height 45
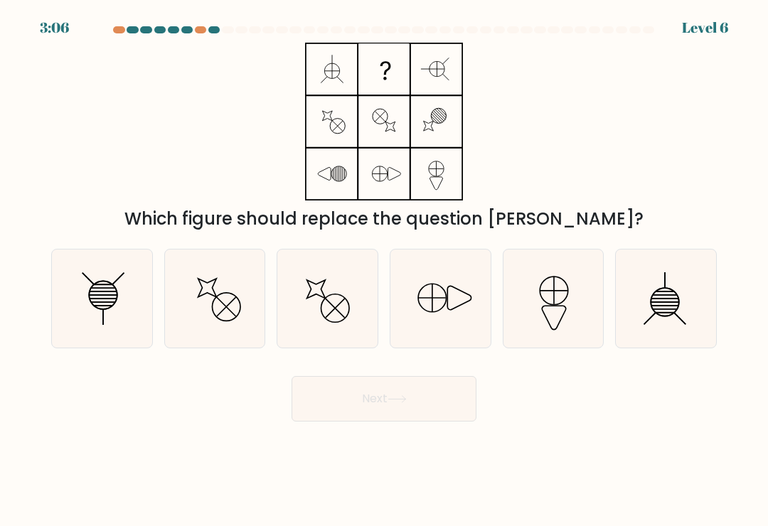
click at [109, 299] on line at bounding box center [103, 299] width 27 height 0
click at [384, 270] on input "a." at bounding box center [384, 266] width 1 height 7
radio input "true"
click at [355, 394] on button "Next" at bounding box center [383, 398] width 185 height 45
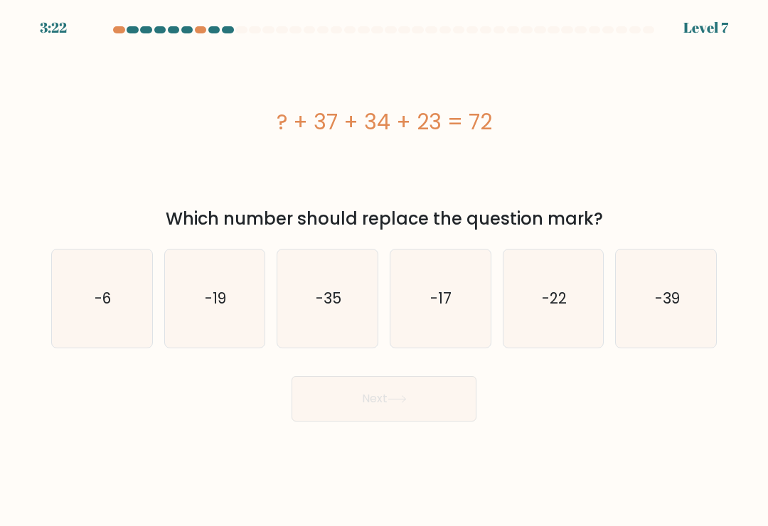
click at [552, 297] on text "-22" at bounding box center [554, 298] width 25 height 21
click at [385, 270] on input "e. -22" at bounding box center [384, 266] width 1 height 7
radio input "true"
click at [419, 408] on button "Next" at bounding box center [383, 398] width 185 height 45
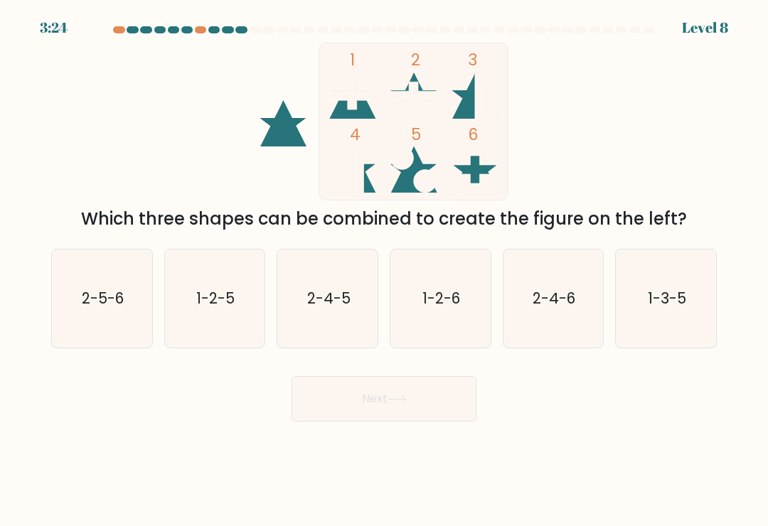
click at [441, 301] on text "1-2-6" at bounding box center [441, 298] width 38 height 21
click at [385, 270] on input "d. 1-2-6" at bounding box center [384, 266] width 1 height 7
radio input "true"
click at [404, 402] on icon at bounding box center [396, 399] width 19 height 8
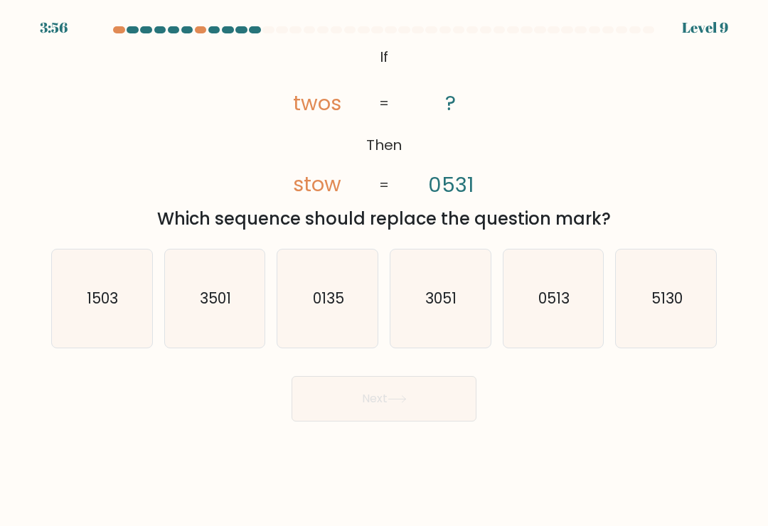
click at [662, 303] on text "5130" at bounding box center [666, 298] width 31 height 21
click at [385, 270] on input "f. 5130" at bounding box center [384, 266] width 1 height 7
radio input "true"
click at [392, 403] on icon at bounding box center [396, 399] width 19 height 8
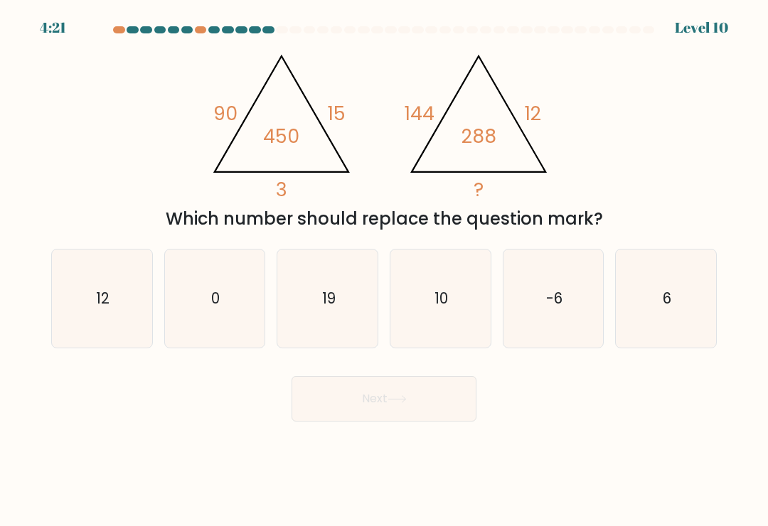
click at [671, 300] on text "6" at bounding box center [666, 298] width 9 height 21
click at [385, 270] on input "f. 6" at bounding box center [384, 266] width 1 height 7
radio input "true"
click at [415, 412] on button "Next" at bounding box center [383, 398] width 185 height 45
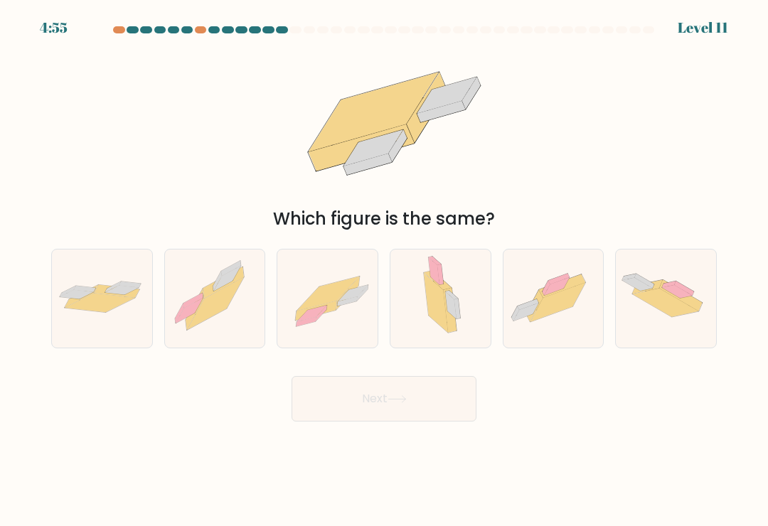
click at [120, 282] on div at bounding box center [102, 299] width 102 height 100
click at [384, 270] on input "a." at bounding box center [384, 266] width 1 height 7
radio input "true"
click at [410, 400] on button "Next" at bounding box center [383, 398] width 185 height 45
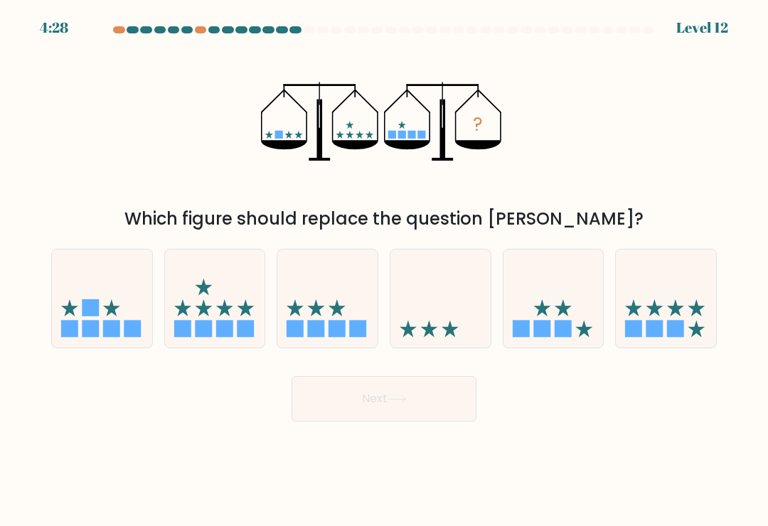
click at [447, 336] on icon at bounding box center [449, 329] width 17 height 17
click at [385, 270] on input "d." at bounding box center [384, 266] width 1 height 7
radio input "true"
click at [398, 399] on button "Next" at bounding box center [383, 398] width 185 height 45
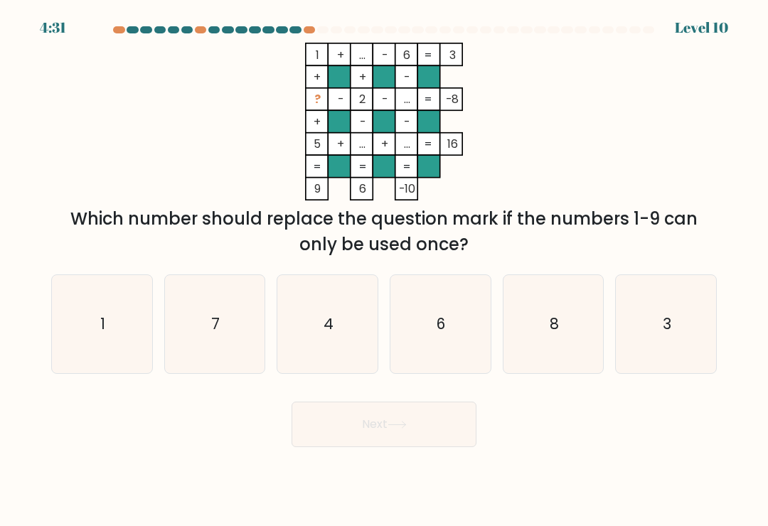
click at [234, 317] on icon "7" at bounding box center [215, 324] width 98 height 98
click at [384, 270] on input "b. 7" at bounding box center [384, 266] width 1 height 7
radio input "true"
click at [420, 425] on button "Next" at bounding box center [383, 424] width 185 height 45
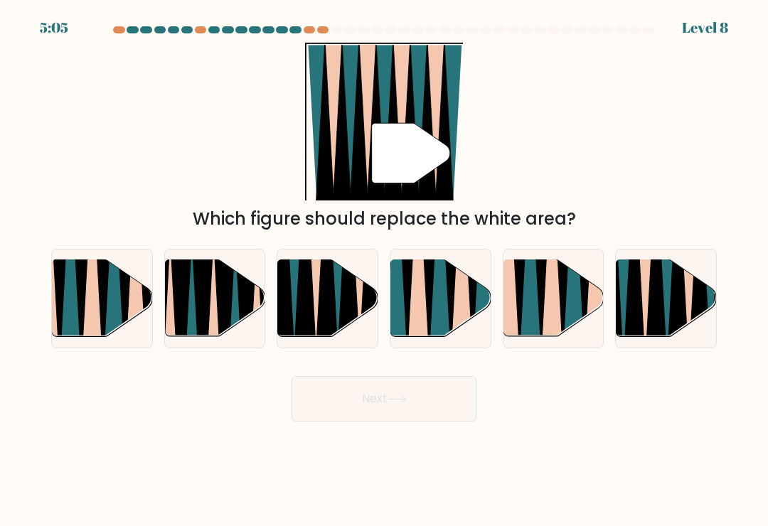
click at [665, 299] on icon at bounding box center [666, 259] width 23 height 200
click at [385, 270] on input "f." at bounding box center [384, 266] width 1 height 7
radio input "true"
click at [414, 400] on button "Next" at bounding box center [383, 398] width 185 height 45
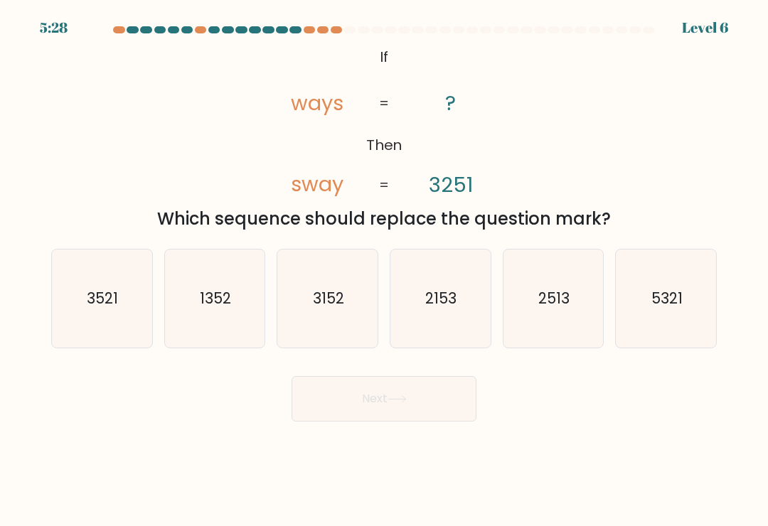
click at [559, 306] on text "2513" at bounding box center [553, 298] width 31 height 21
click at [385, 270] on input "e. 2513" at bounding box center [384, 266] width 1 height 7
radio input "true"
click at [416, 399] on button "Next" at bounding box center [383, 398] width 185 height 45
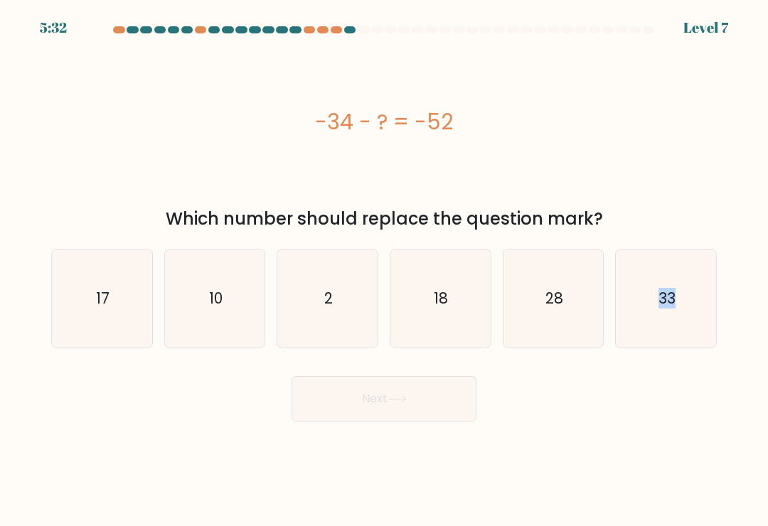
click at [419, 403] on button "Next" at bounding box center [383, 398] width 185 height 45
click at [665, 308] on text "33" at bounding box center [666, 298] width 17 height 21
click at [385, 270] on input "f. 33" at bounding box center [384, 266] width 1 height 7
radio input "true"
click at [405, 402] on icon at bounding box center [396, 399] width 17 height 6
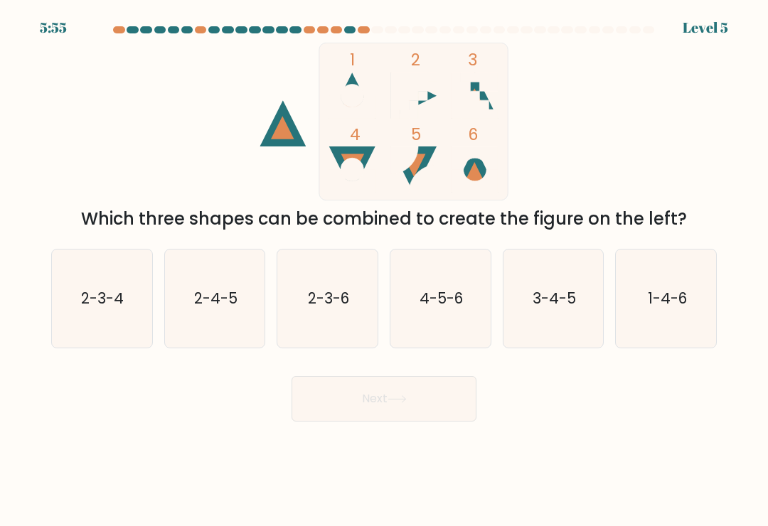
click at [655, 302] on text "1-4-6" at bounding box center [666, 298] width 39 height 21
click at [385, 270] on input "f. 1-4-6" at bounding box center [384, 266] width 1 height 7
radio input "true"
click at [394, 403] on icon at bounding box center [396, 399] width 19 height 8
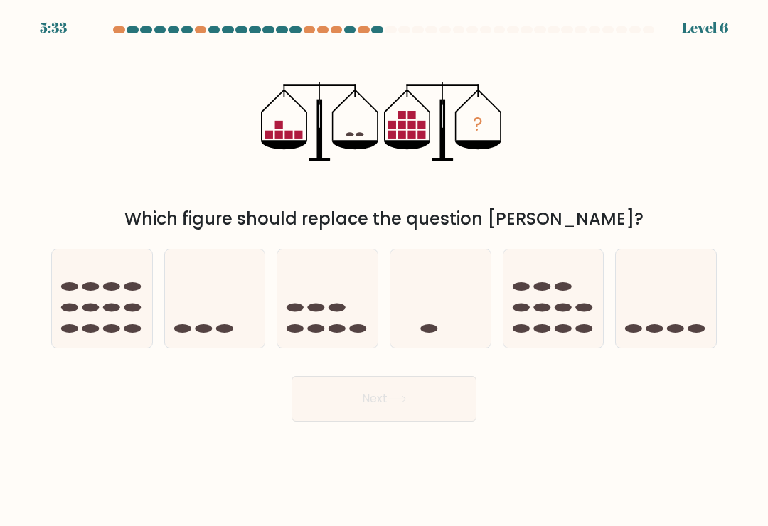
click at [115, 308] on icon at bounding box center [102, 298] width 100 height 83
click at [384, 270] on input "a." at bounding box center [384, 266] width 1 height 7
radio input "true"
click at [392, 413] on button "Next" at bounding box center [383, 398] width 185 height 45
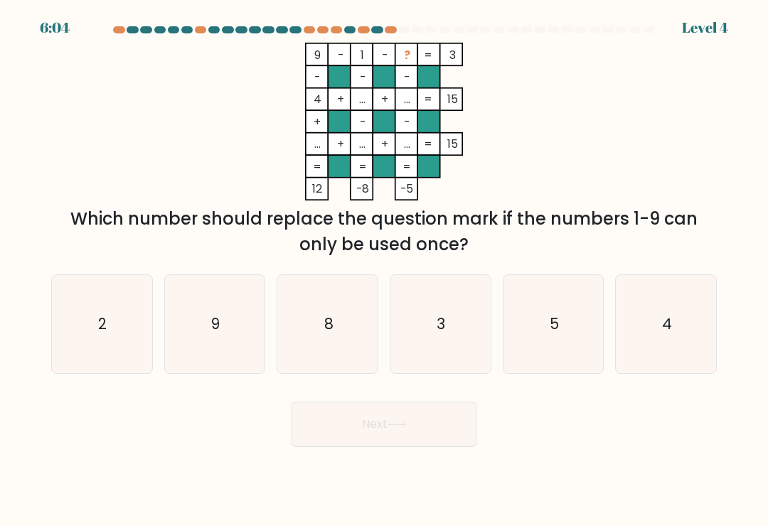
click at [553, 326] on text "5" at bounding box center [553, 323] width 9 height 21
click at [385, 270] on input "e. 5" at bounding box center [384, 266] width 1 height 7
radio input "true"
click at [422, 421] on button "Next" at bounding box center [383, 424] width 185 height 45
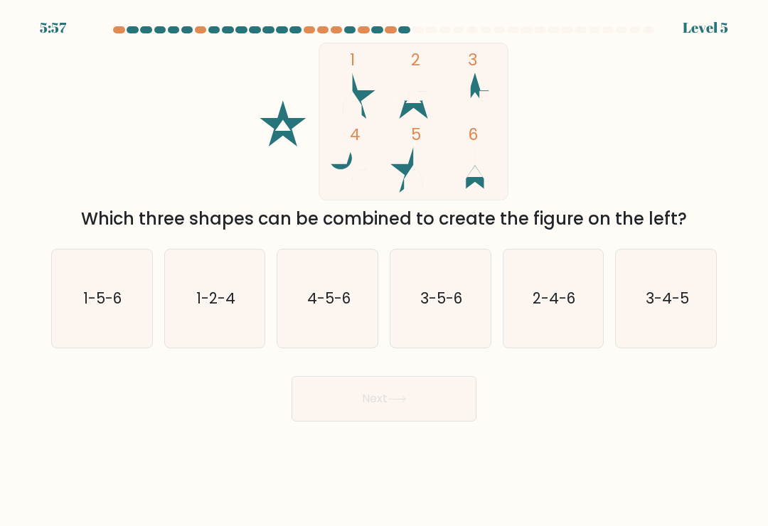
click at [123, 301] on icon "1-5-6" at bounding box center [102, 298] width 98 height 98
click at [384, 270] on input "a. 1-5-6" at bounding box center [384, 266] width 1 height 7
radio input "true"
click at [403, 402] on icon at bounding box center [396, 399] width 19 height 8
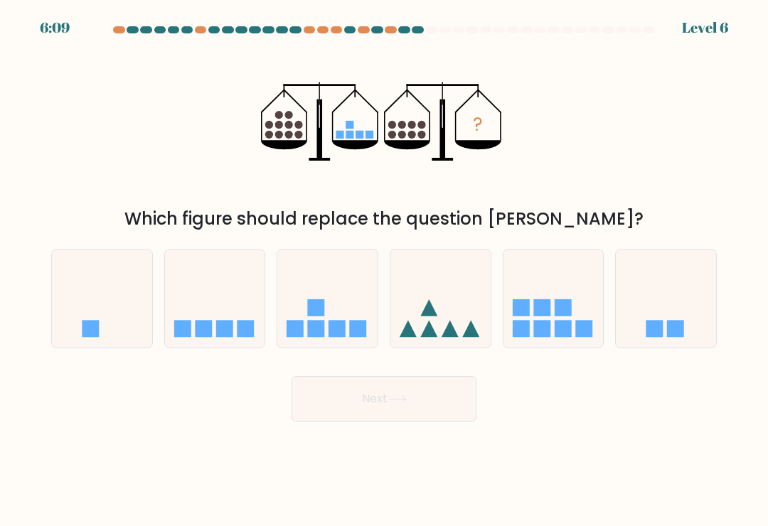
click at [239, 317] on icon at bounding box center [215, 298] width 100 height 83
click at [384, 270] on input "b." at bounding box center [384, 266] width 1 height 7
radio input "true"
click at [409, 397] on button "Next" at bounding box center [383, 398] width 185 height 45
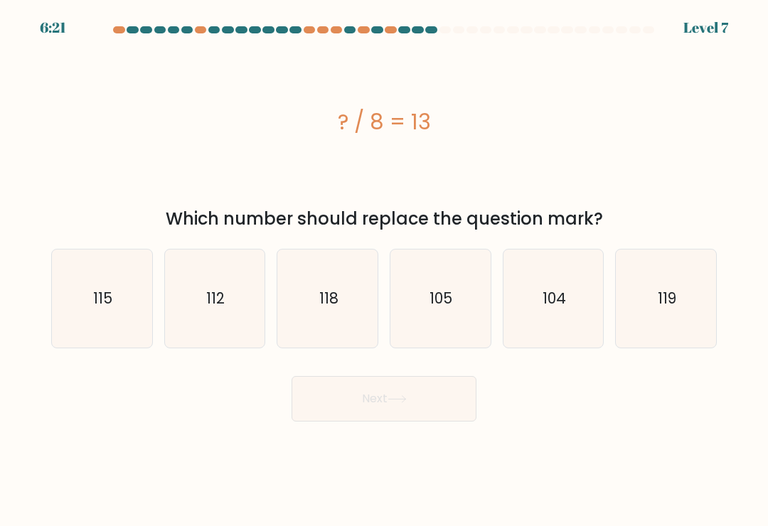
click at [544, 308] on text "104" at bounding box center [553, 298] width 23 height 21
click at [385, 270] on input "e. 104" at bounding box center [384, 266] width 1 height 7
radio input "true"
click at [396, 411] on button "Next" at bounding box center [383, 398] width 185 height 45
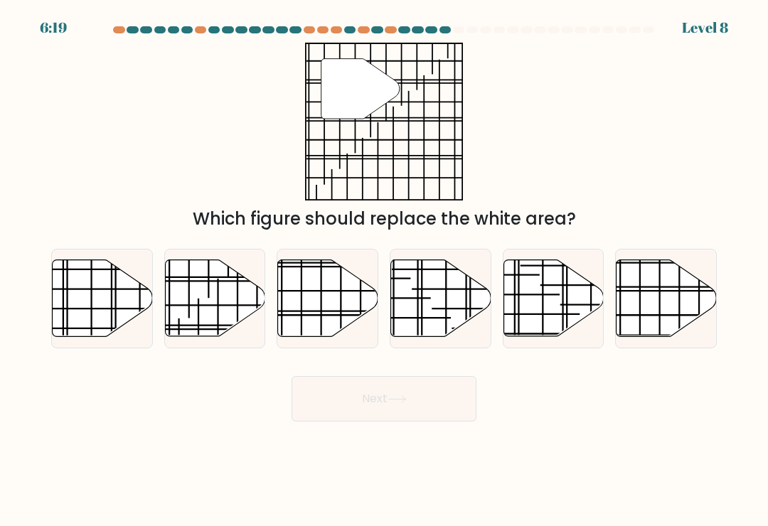
click at [650, 291] on line at bounding box center [697, 291] width 200 height 0
click at [385, 270] on input "f." at bounding box center [384, 266] width 1 height 7
radio input "true"
click at [432, 401] on button "Next" at bounding box center [383, 398] width 185 height 45
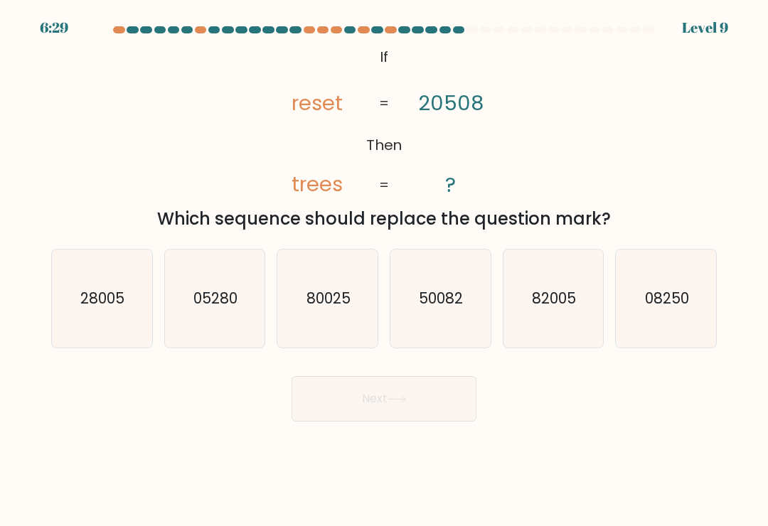
click at [661, 307] on text "08250" at bounding box center [667, 298] width 44 height 21
click at [385, 270] on input "f. 08250" at bounding box center [384, 266] width 1 height 7
radio input "true"
click at [396, 403] on icon at bounding box center [396, 399] width 19 height 8
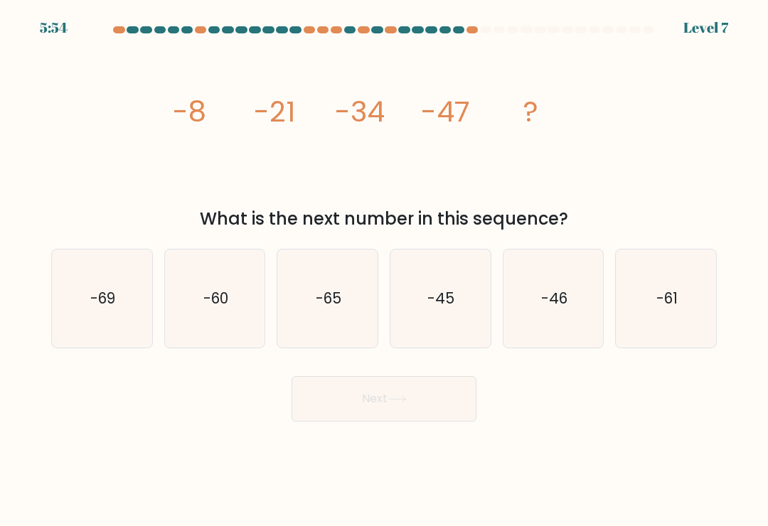
click at [127, 302] on icon "-69" at bounding box center [102, 298] width 98 height 98
click at [384, 270] on input "a. -69" at bounding box center [384, 266] width 1 height 7
radio input "true"
click at [414, 397] on button "Next" at bounding box center [383, 398] width 185 height 45
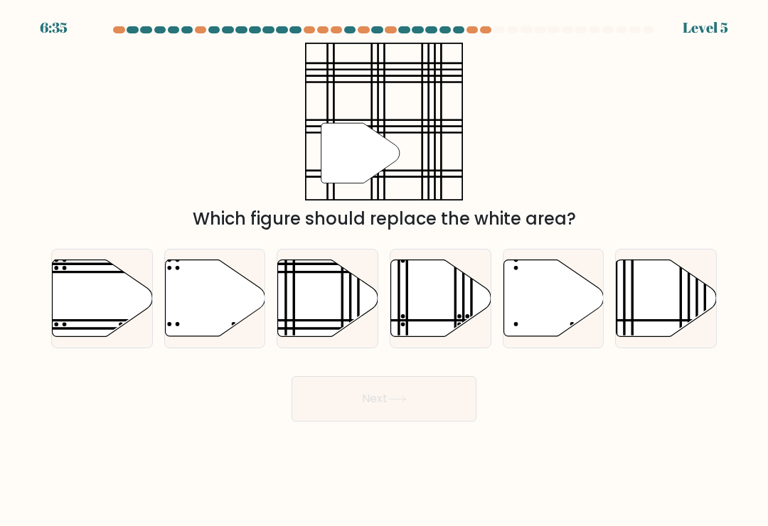
click at [573, 251] on div "a. b. c. d." at bounding box center [383, 292] width 677 height 111
click at [321, 303] on icon at bounding box center [328, 298] width 100 height 77
click at [384, 270] on input "c." at bounding box center [384, 266] width 1 height 7
radio input "true"
click at [409, 397] on button "Next" at bounding box center [383, 398] width 185 height 45
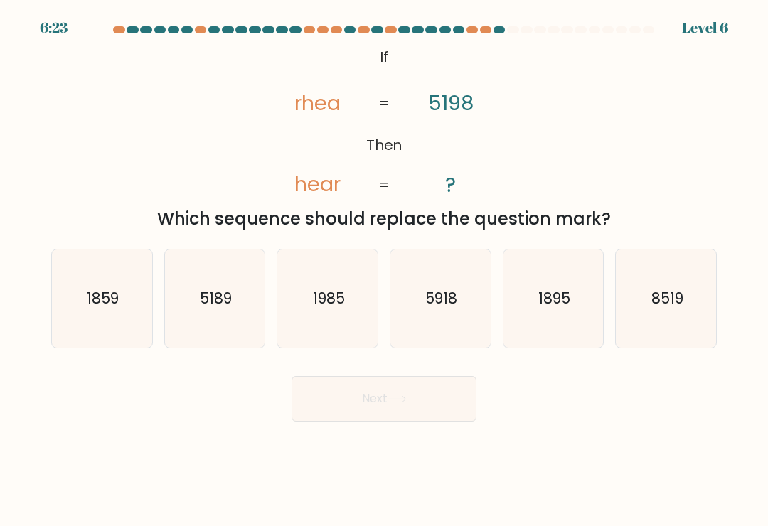
click at [326, 302] on text "1985" at bounding box center [329, 298] width 32 height 21
click at [384, 270] on input "c. 1985" at bounding box center [384, 266] width 1 height 7
radio input "true"
click at [398, 403] on icon at bounding box center [396, 399] width 19 height 8
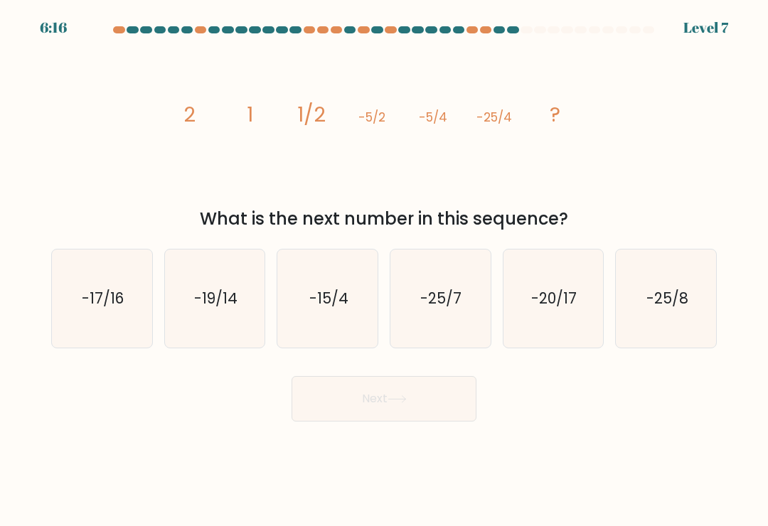
click at [561, 305] on text "-20/17" at bounding box center [553, 298] width 45 height 21
click at [385, 270] on input "e. -20/17" at bounding box center [384, 266] width 1 height 7
radio input "true"
click at [404, 403] on icon at bounding box center [396, 399] width 19 height 8
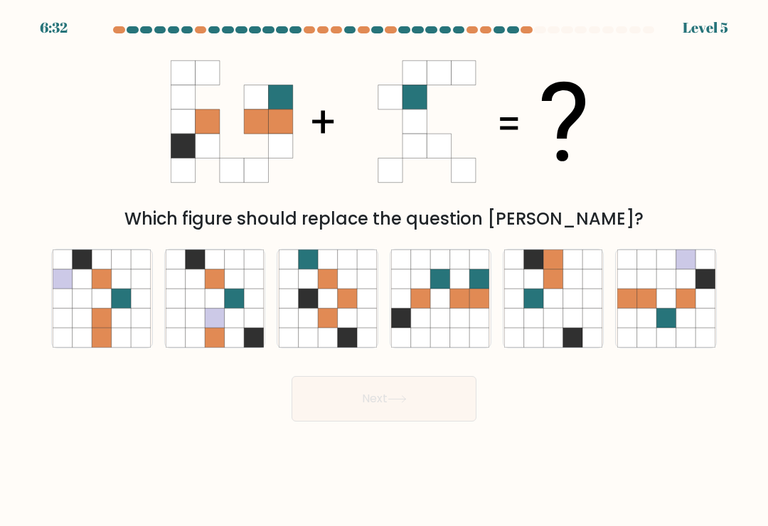
click at [466, 298] on icon at bounding box center [459, 298] width 19 height 19
click at [385, 270] on input "d." at bounding box center [384, 266] width 1 height 7
radio input "true"
click at [410, 412] on button "Next" at bounding box center [383, 398] width 185 height 45
click at [412, 405] on button "Next" at bounding box center [383, 398] width 185 height 45
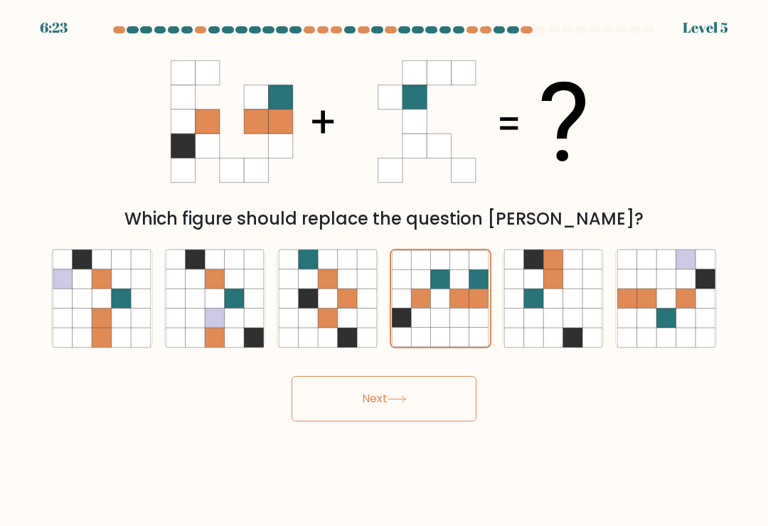
click at [385, 406] on button "Next" at bounding box center [383, 398] width 185 height 45
click at [453, 301] on icon at bounding box center [459, 298] width 19 height 19
click at [385, 270] on input "d." at bounding box center [384, 266] width 1 height 7
click at [401, 403] on icon at bounding box center [396, 399] width 19 height 8
click at [398, 403] on icon at bounding box center [396, 399] width 19 height 8
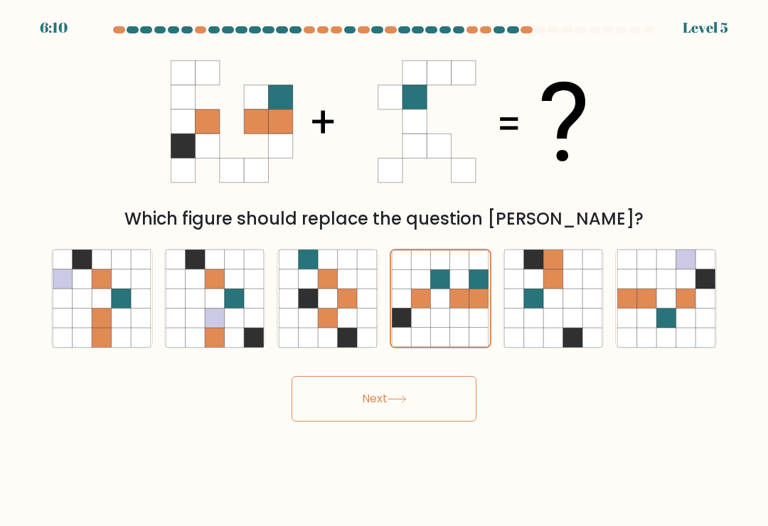
click at [446, 308] on icon at bounding box center [440, 298] width 19 height 19
click at [385, 270] on input "d." at bounding box center [384, 266] width 1 height 7
click at [443, 303] on icon at bounding box center [440, 298] width 19 height 19
click at [385, 270] on input "d." at bounding box center [384, 266] width 1 height 7
click at [452, 289] on icon at bounding box center [459, 278] width 19 height 19
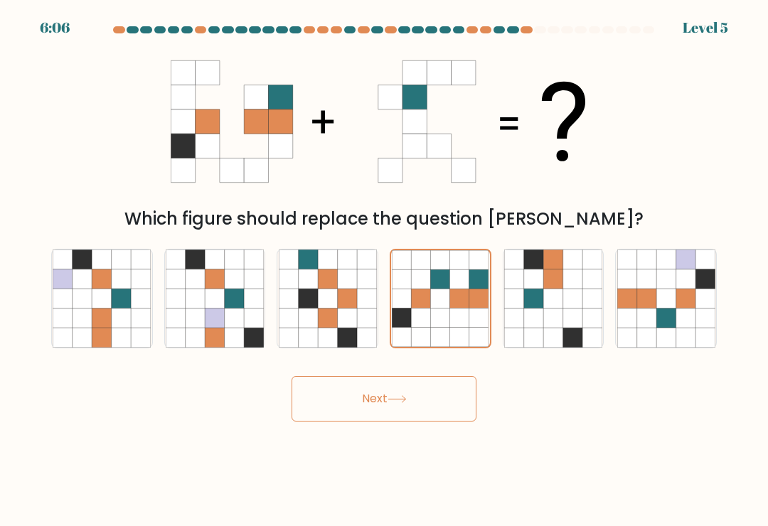
click at [385, 270] on input "d." at bounding box center [384, 266] width 1 height 7
click at [451, 289] on icon at bounding box center [459, 278] width 19 height 19
click at [385, 270] on input "d." at bounding box center [384, 266] width 1 height 7
click at [450, 289] on icon at bounding box center [459, 278] width 19 height 19
click at [385, 270] on input "d." at bounding box center [384, 266] width 1 height 7
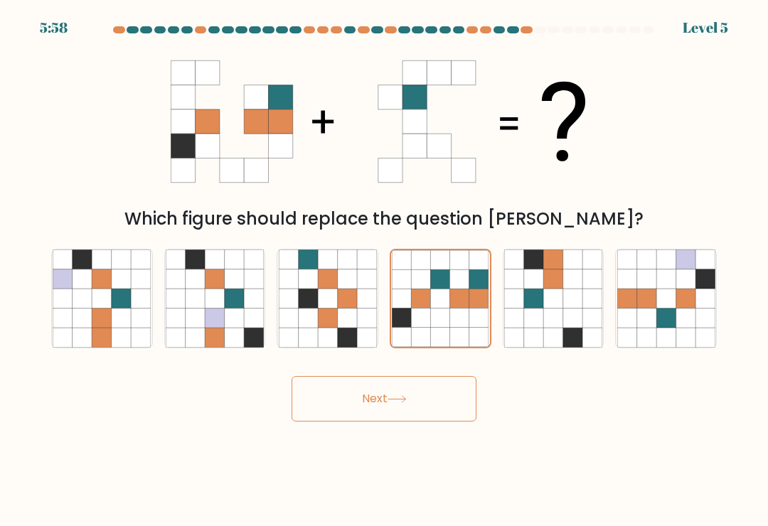
click at [449, 289] on icon at bounding box center [440, 278] width 19 height 19
click at [385, 270] on input "d." at bounding box center [384, 266] width 1 height 7
click at [451, 286] on icon at bounding box center [459, 278] width 19 height 19
click at [385, 270] on input "d." at bounding box center [384, 266] width 1 height 7
click at [451, 286] on icon at bounding box center [459, 278] width 19 height 19
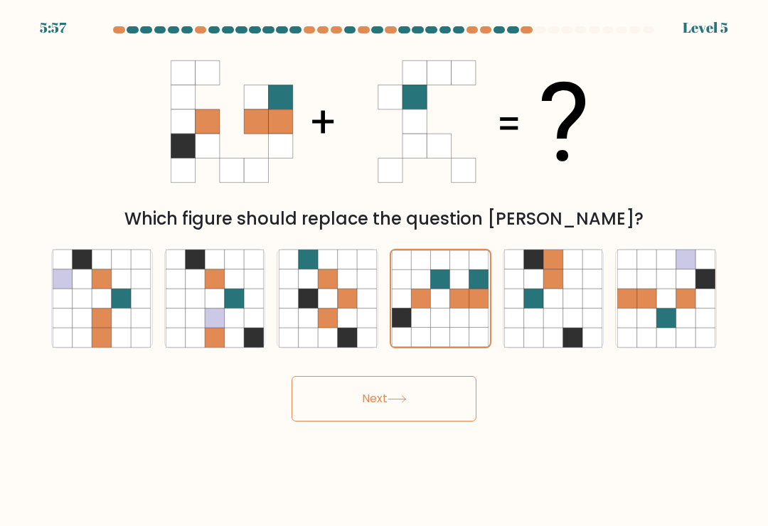
click at [385, 270] on input "d." at bounding box center [384, 266] width 1 height 7
click at [446, 301] on icon at bounding box center [440, 298] width 19 height 19
click at [385, 270] on input "d." at bounding box center [384, 266] width 1 height 7
click at [401, 395] on button "Next" at bounding box center [383, 398] width 185 height 45
click at [355, 394] on button "Next" at bounding box center [383, 398] width 185 height 45
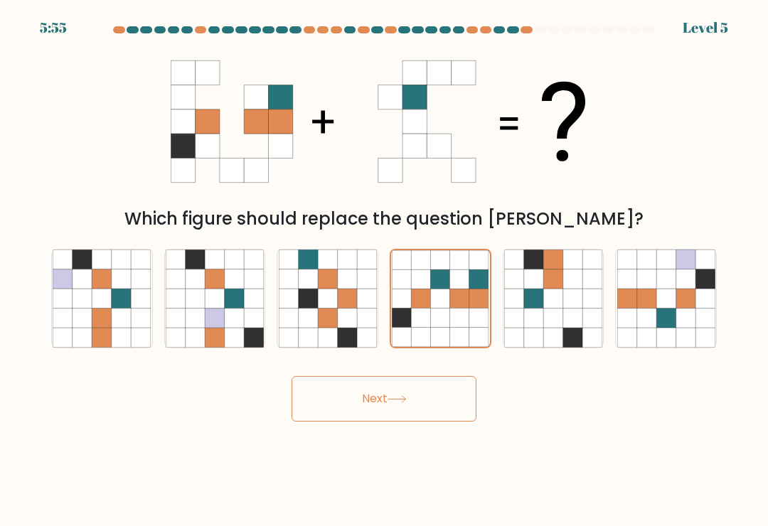
click at [414, 413] on button "Next" at bounding box center [383, 398] width 185 height 45
click at [414, 408] on button "Next" at bounding box center [383, 398] width 185 height 45
click at [414, 407] on button "Next" at bounding box center [383, 398] width 185 height 45
click at [404, 403] on icon at bounding box center [396, 399] width 19 height 8
click at [403, 403] on icon at bounding box center [396, 399] width 19 height 8
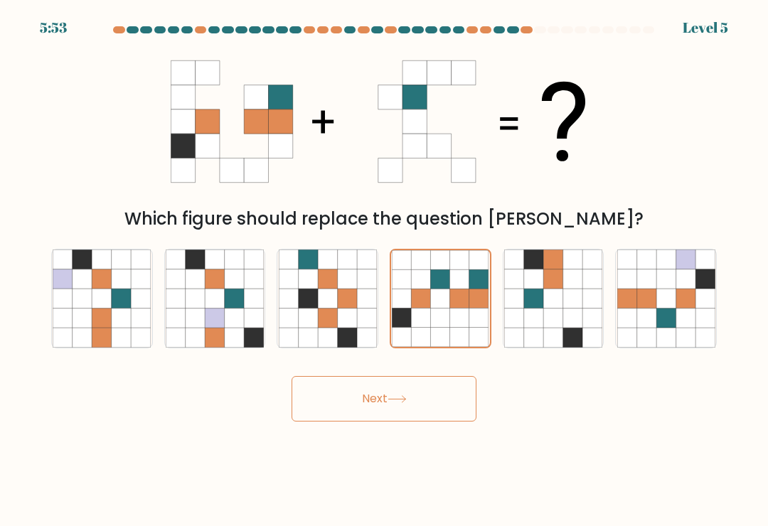
click at [400, 413] on button "Next" at bounding box center [383, 398] width 185 height 45
click at [405, 402] on icon at bounding box center [396, 399] width 17 height 6
click at [409, 389] on button "Next" at bounding box center [383, 398] width 185 height 45
click at [402, 395] on button "Next" at bounding box center [383, 398] width 185 height 45
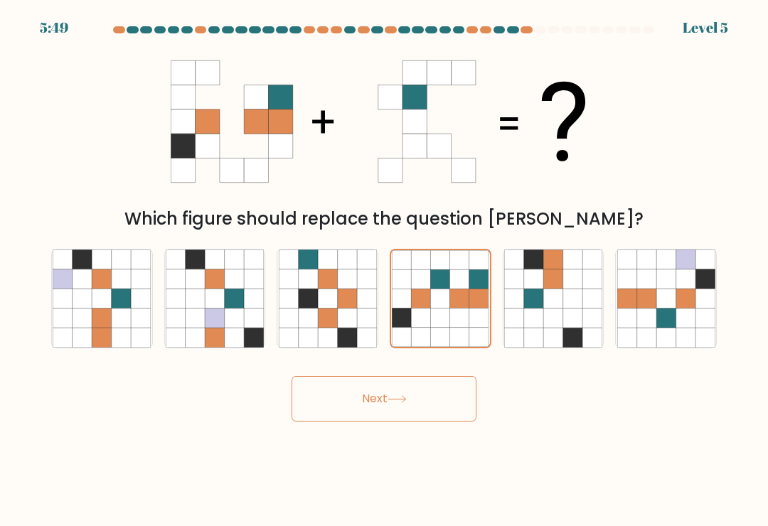
click at [402, 394] on button "Next" at bounding box center [383, 398] width 185 height 45
click at [399, 394] on button "Next" at bounding box center [383, 398] width 185 height 45
